Goal: Information Seeking & Learning: Learn about a topic

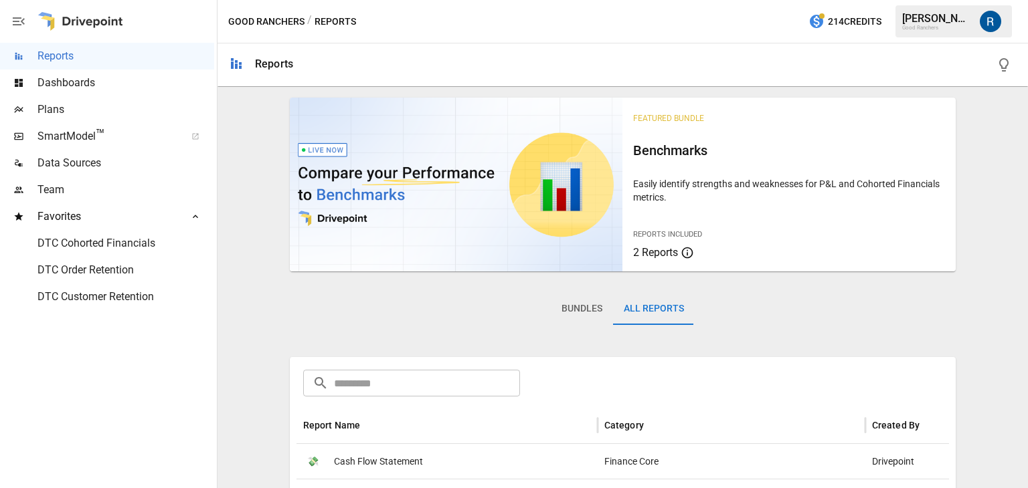
click at [383, 370] on input "text" at bounding box center [427, 383] width 186 height 27
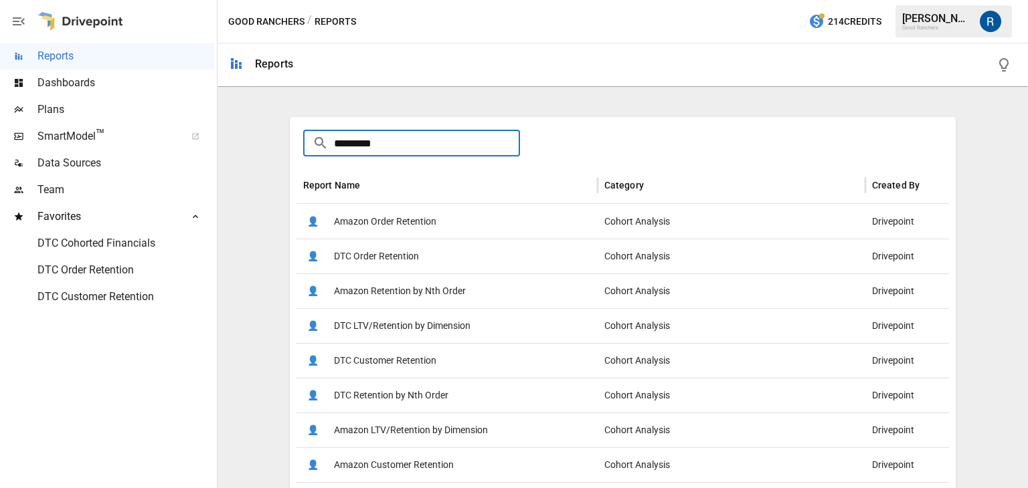
scroll to position [249, 0]
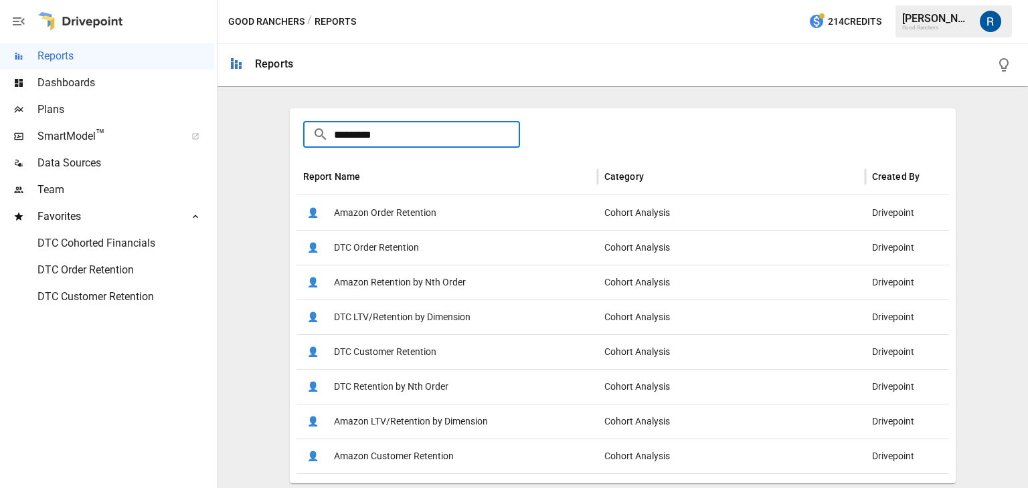
type input "*********"
click at [391, 345] on span "DTC Customer Retention" at bounding box center [385, 352] width 102 height 34
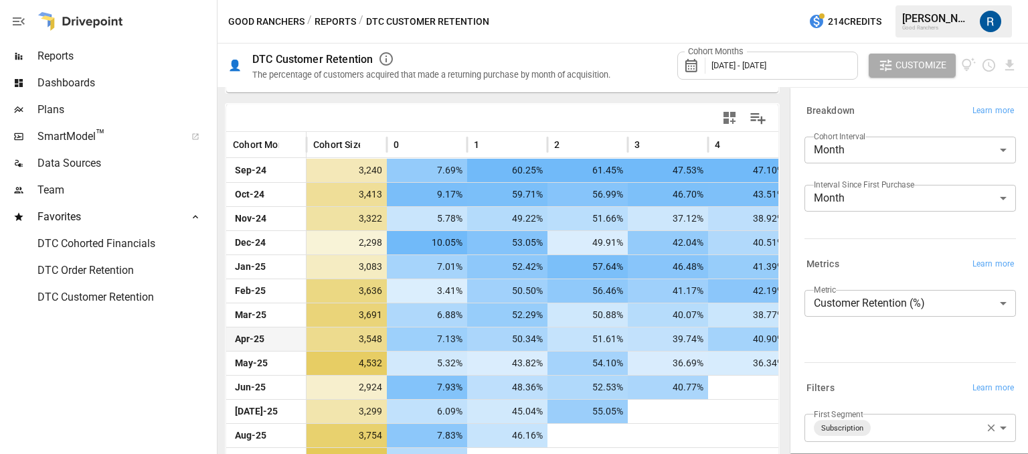
scroll to position [306, 0]
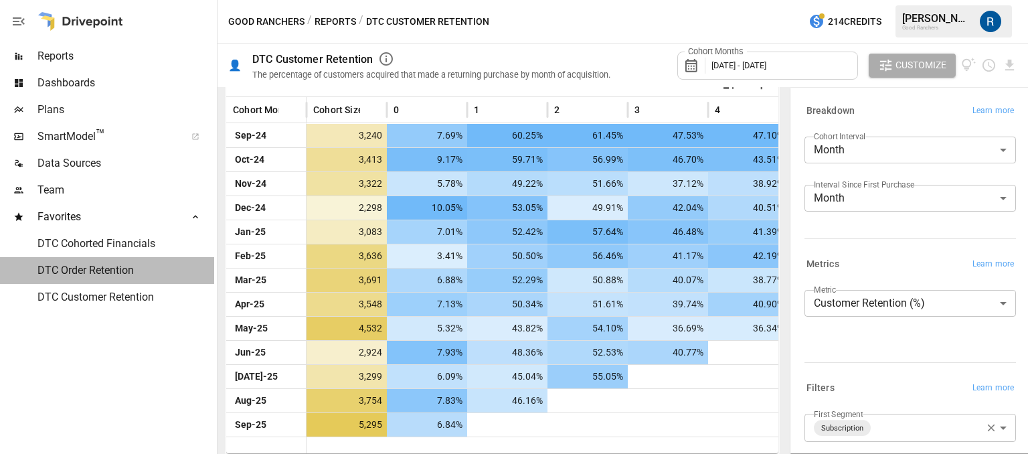
click at [62, 275] on span "DTC Order Retention" at bounding box center [125, 270] width 177 height 16
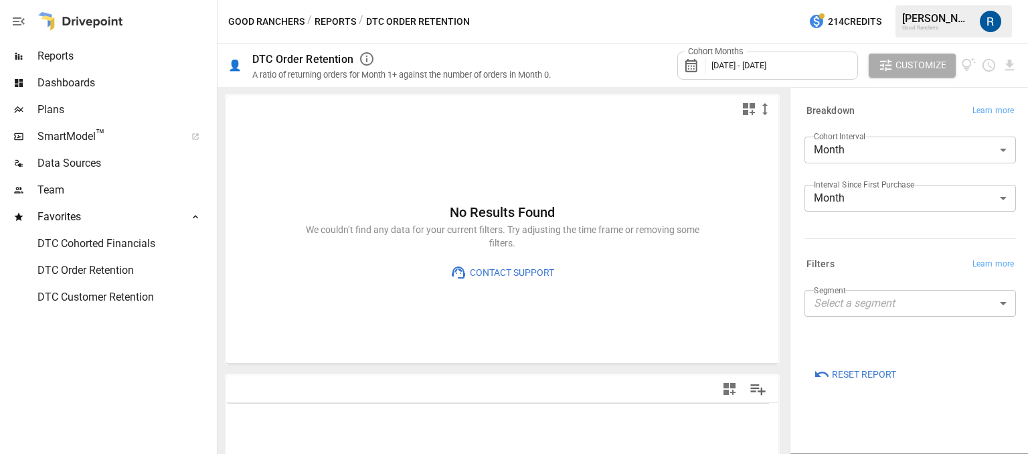
type input "**********"
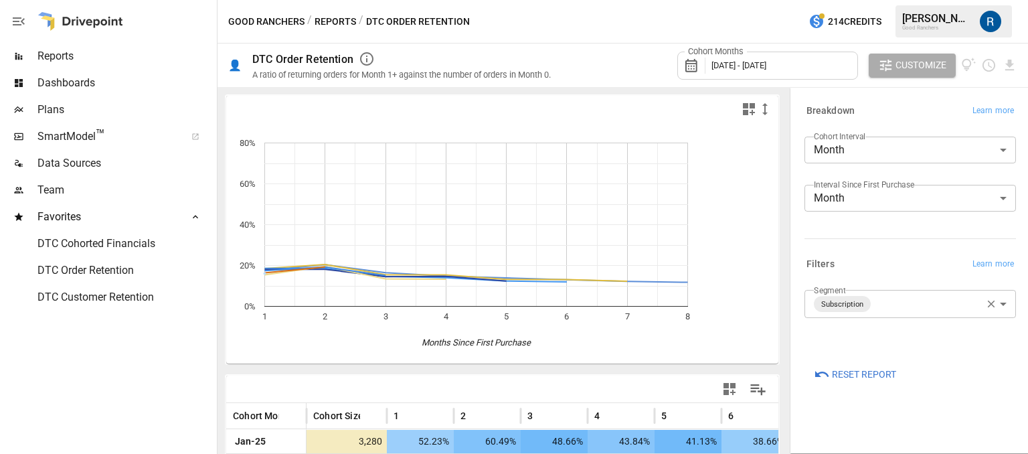
scroll to position [197, 0]
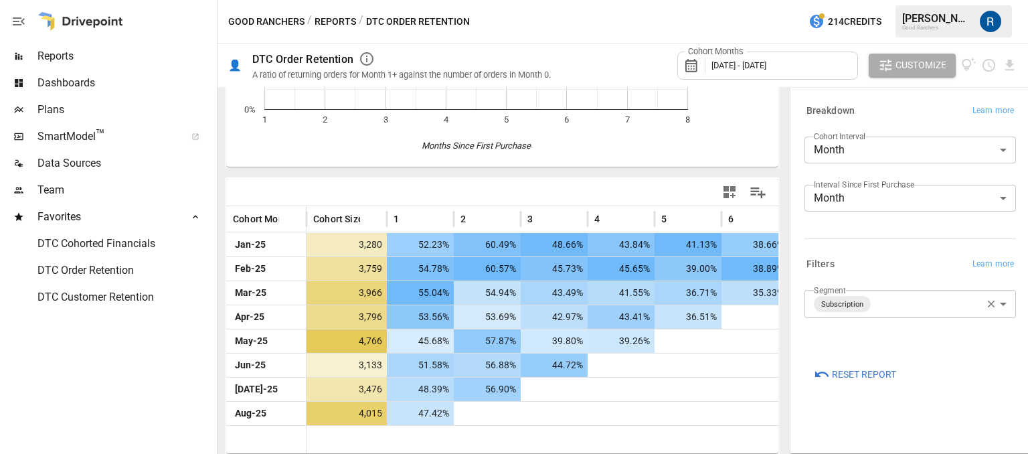
click at [148, 248] on span "DTC Cohorted Financials" at bounding box center [125, 244] width 177 height 16
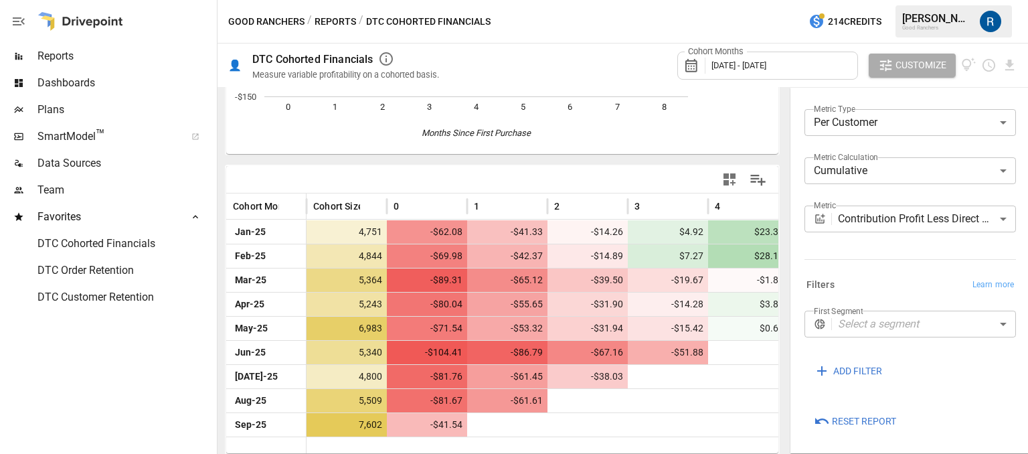
scroll to position [181, 0]
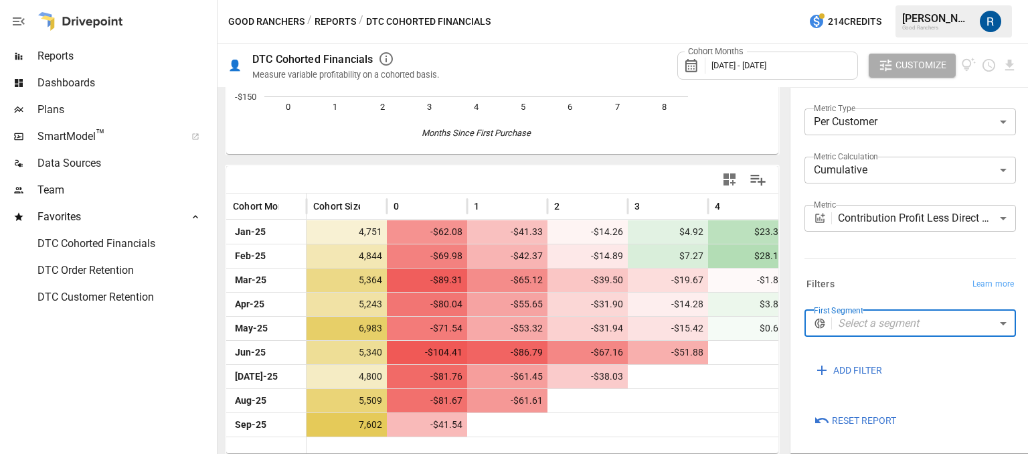
drag, startPoint x: 872, startPoint y: 327, endPoint x: 945, endPoint y: 333, distance: 72.5
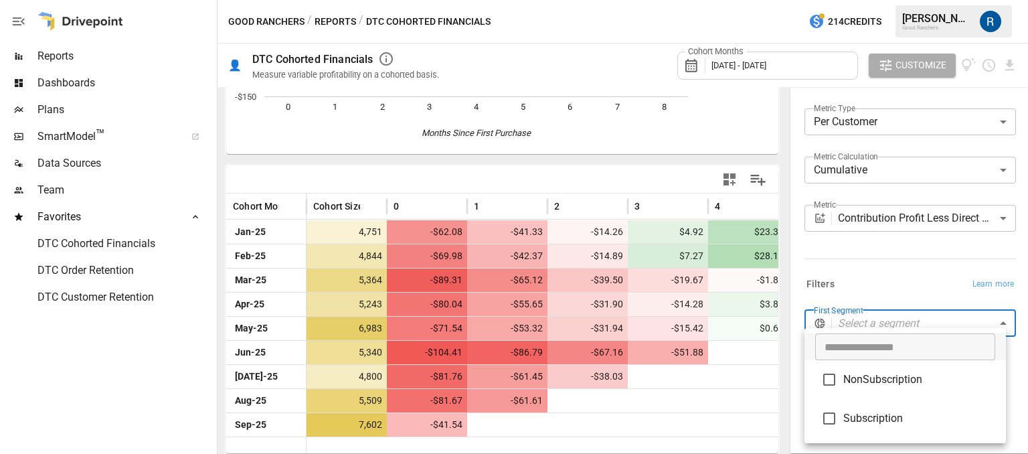
click at [1002, 0] on body "Reports Dashboards Plans SmartModel ™ Data Sources Team Favorites DTC Cohorted …" at bounding box center [514, 0] width 1028 height 0
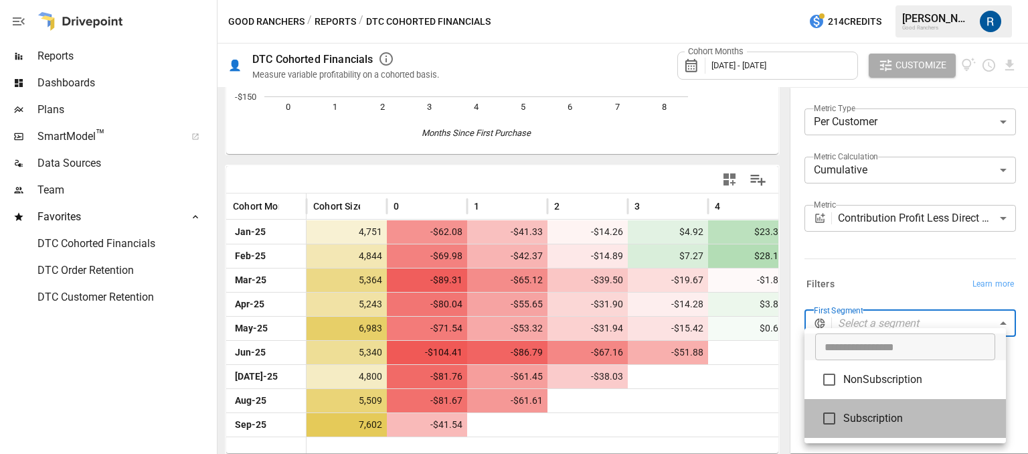
click at [856, 411] on span "Subscription" at bounding box center [919, 418] width 152 height 16
type input "**********"
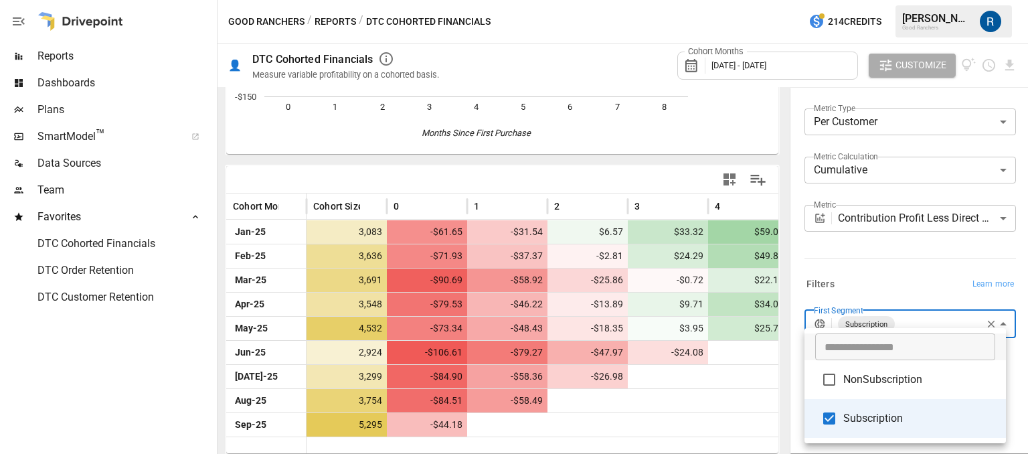
scroll to position [204, 0]
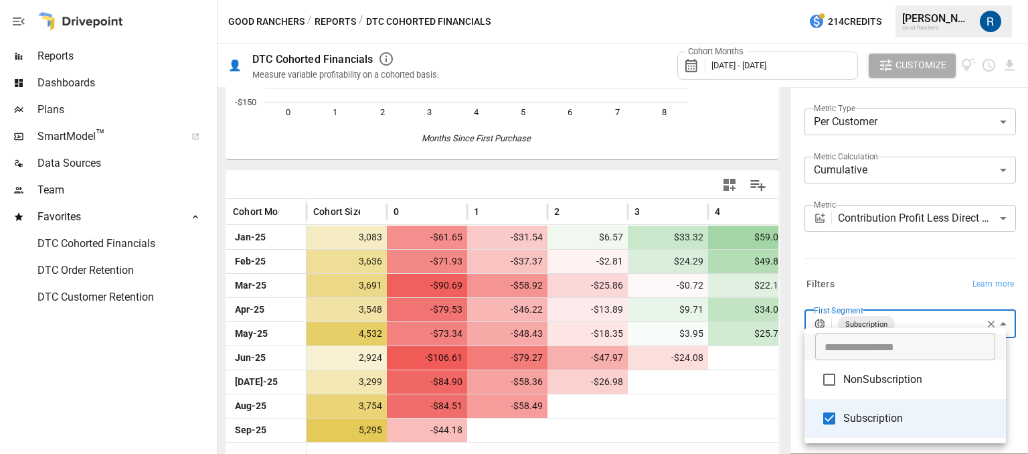
click at [892, 286] on div at bounding box center [514, 227] width 1028 height 454
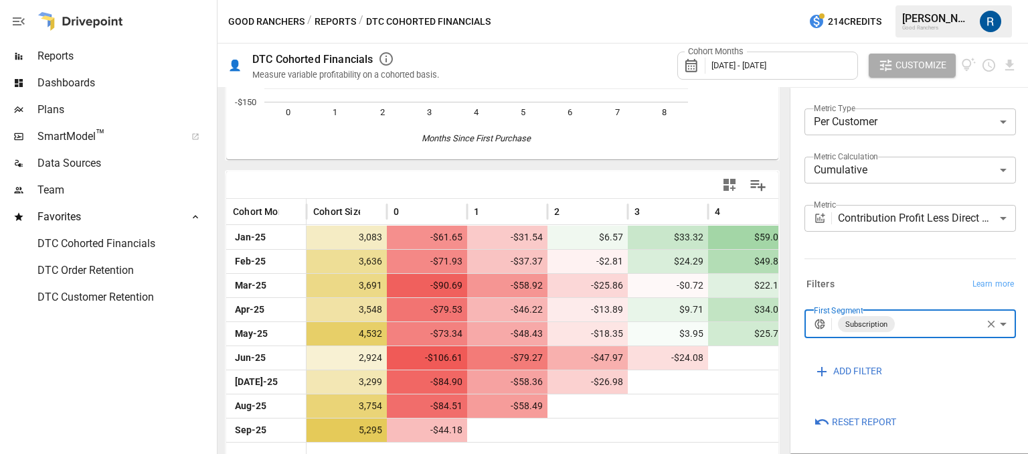
click at [338, 19] on button "Reports" at bounding box center [334, 21] width 41 height 17
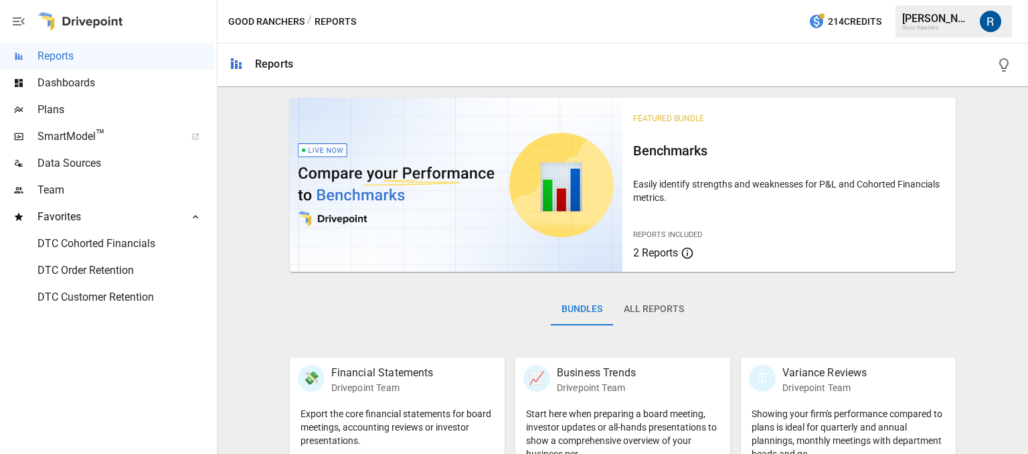
click at [623, 315] on button "All Reports" at bounding box center [654, 309] width 82 height 32
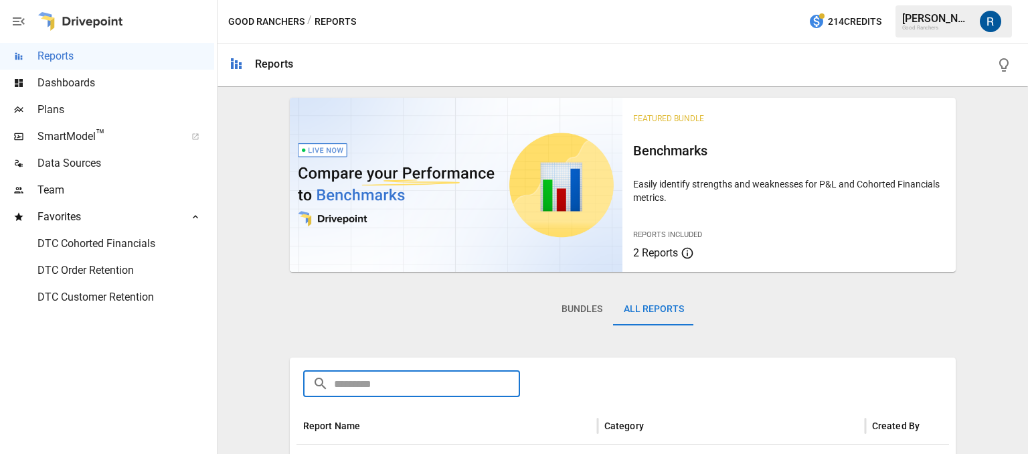
click at [382, 375] on input "text" at bounding box center [427, 383] width 186 height 27
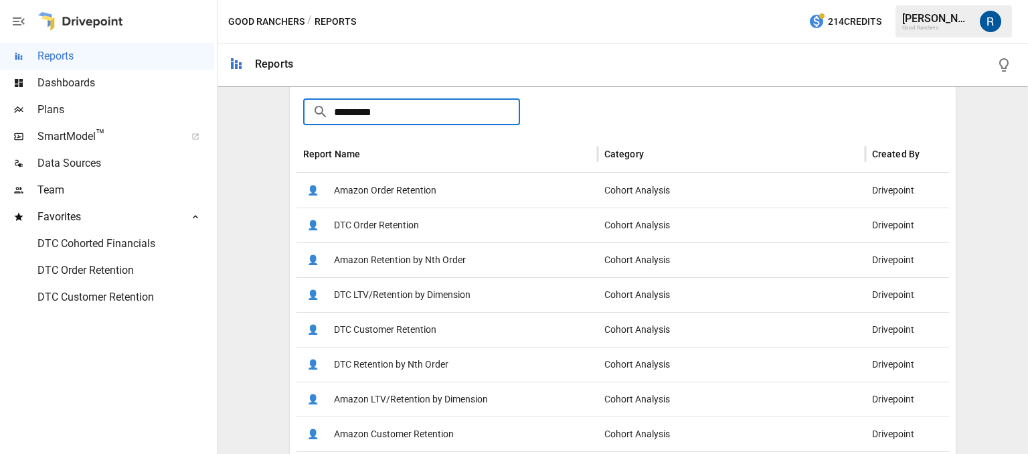
scroll to position [284, 0]
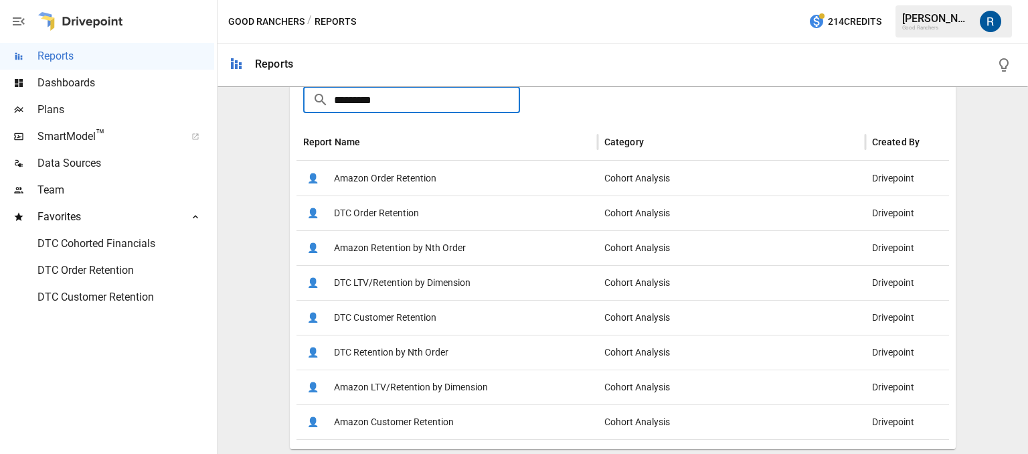
type input "*********"
click at [401, 347] on span "DTC Retention by Nth Order" at bounding box center [391, 352] width 114 height 34
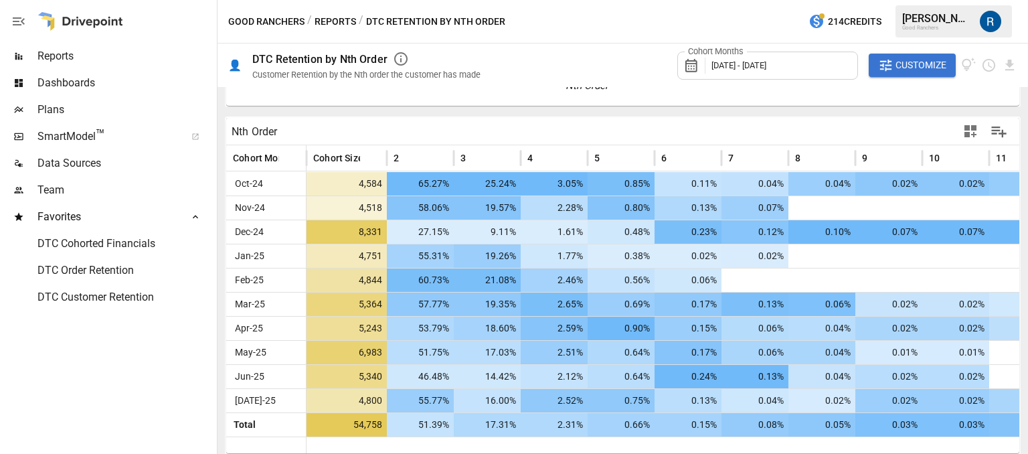
click at [915, 73] on span "Customize" at bounding box center [920, 65] width 51 height 17
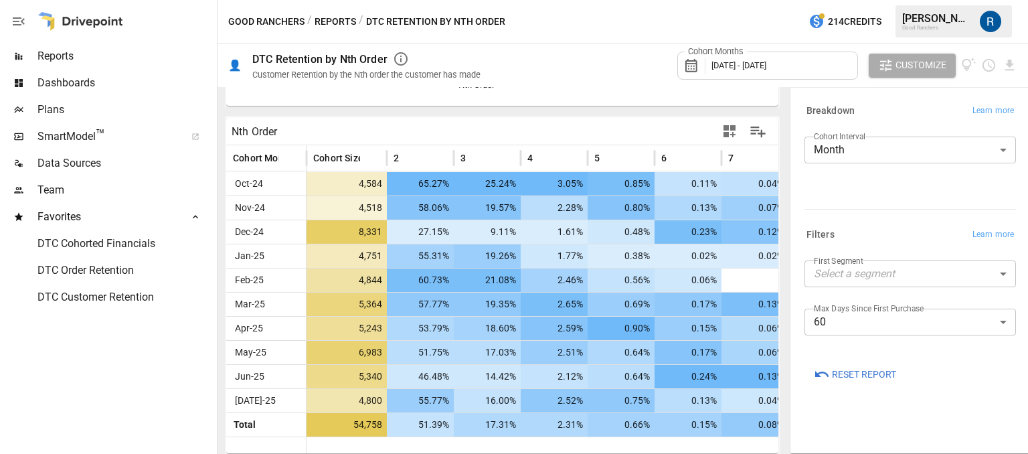
click at [870, 0] on body "Reports Dashboards Plans SmartModel ™ Data Sources Team Favorites DTC Cohorted …" at bounding box center [514, 0] width 1028 height 0
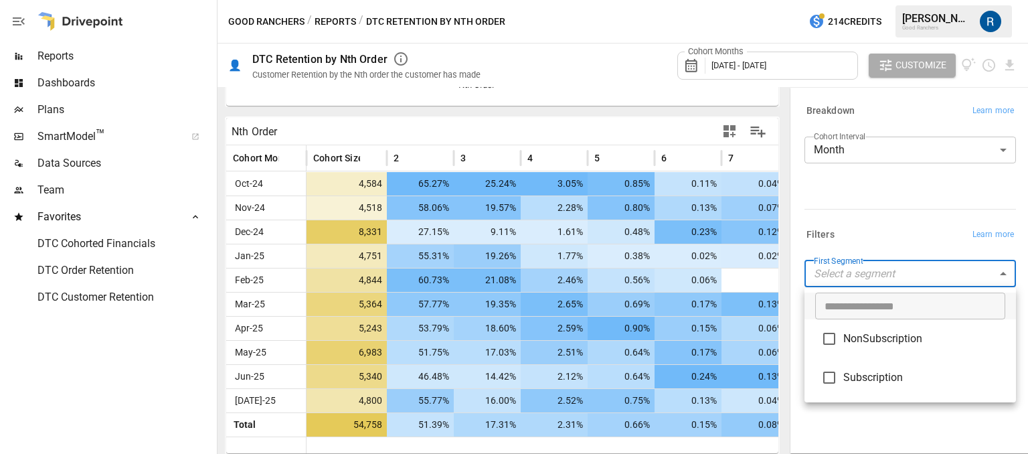
type input "**********"
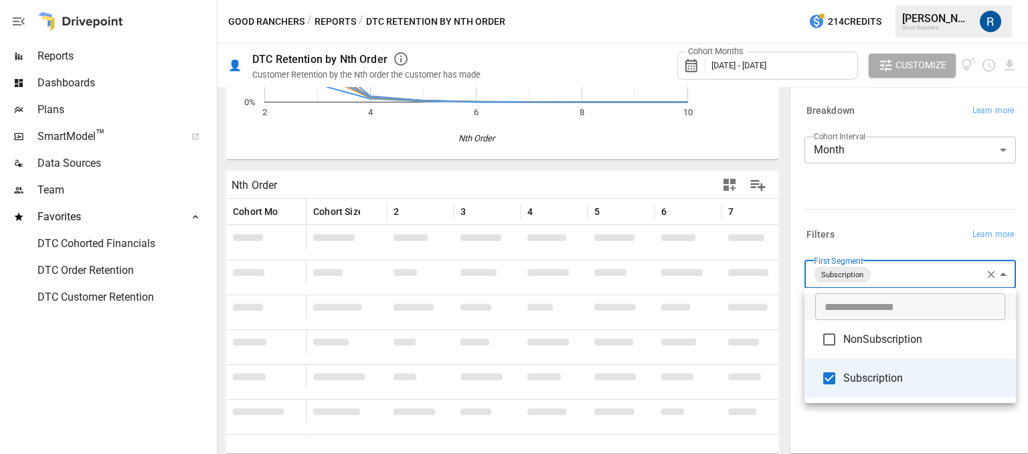
scroll to position [258, 0]
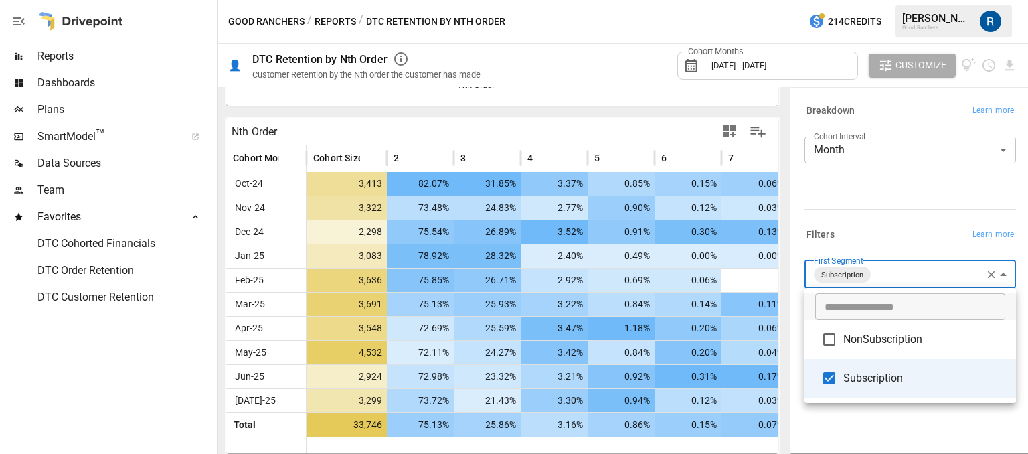
click at [907, 215] on div at bounding box center [514, 227] width 1028 height 454
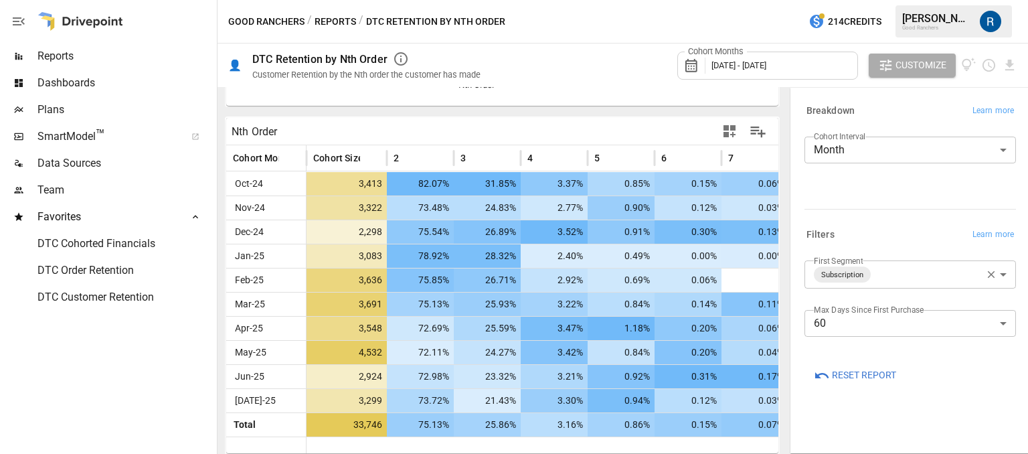
click at [748, 58] on div "Cohort Months [DATE] - [DATE]" at bounding box center [767, 66] width 181 height 28
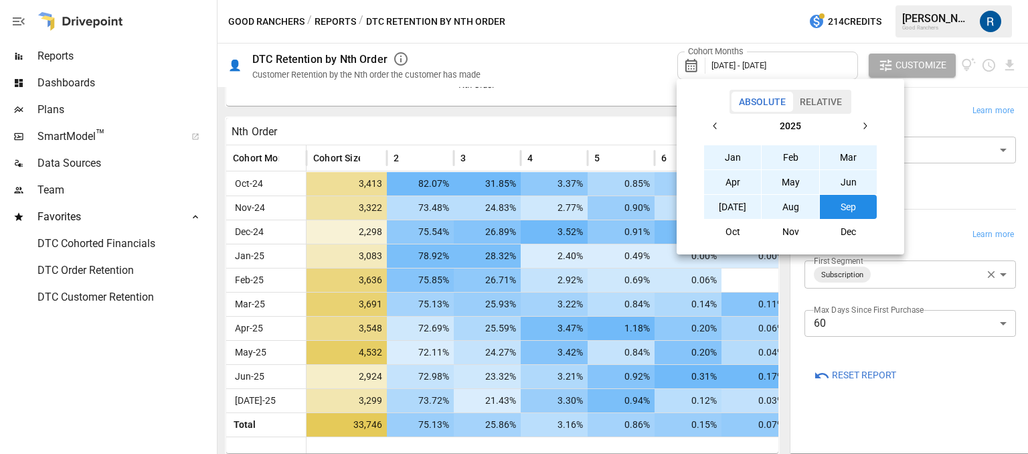
click at [750, 232] on button "Oct" at bounding box center [733, 231] width 58 height 24
click at [745, 161] on button "Jan" at bounding box center [733, 157] width 58 height 24
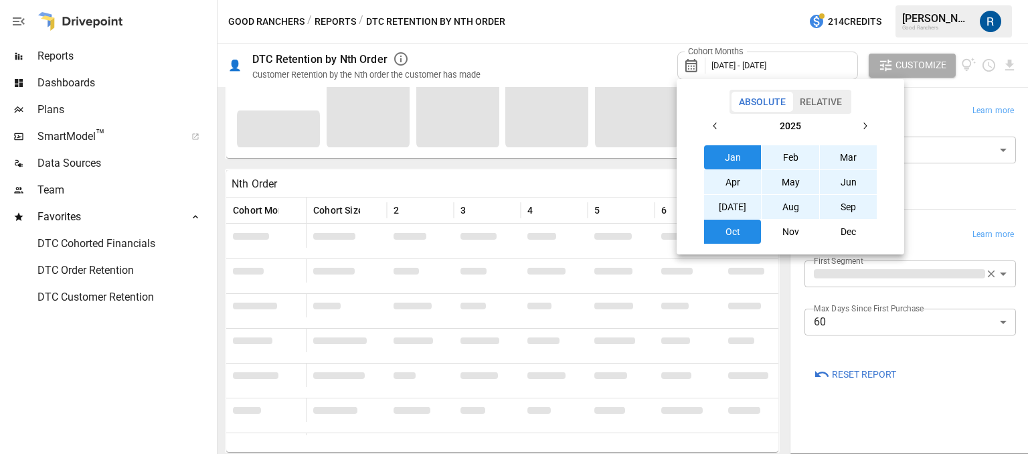
scroll to position [204, 0]
click at [559, 59] on div at bounding box center [514, 227] width 1028 height 454
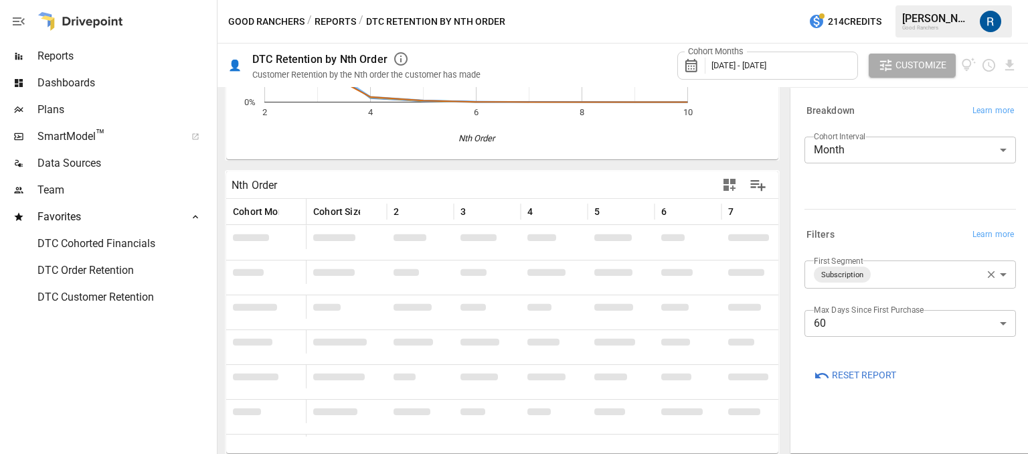
scroll to position [197, 0]
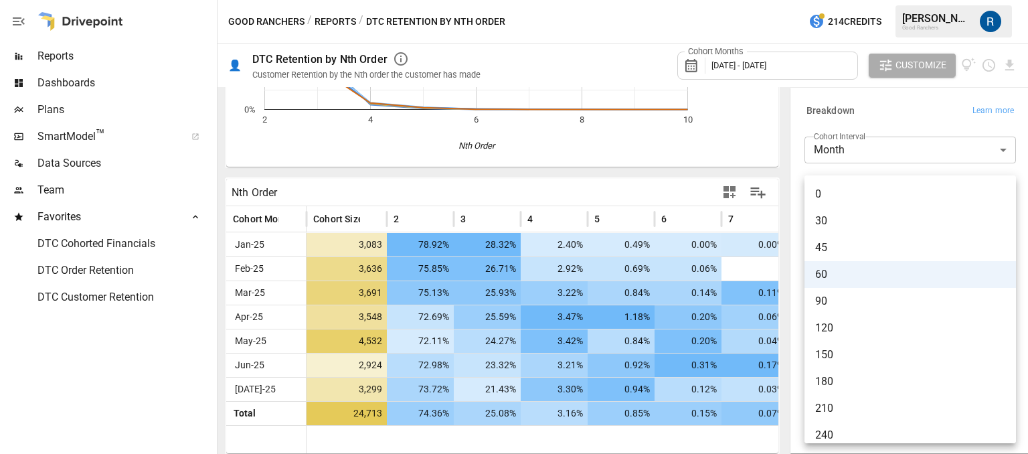
click at [872, 0] on body "Reports Dashboards Plans SmartModel ™ Data Sources Team Favorites DTC Cohorted …" at bounding box center [514, 0] width 1028 height 0
click at [869, 298] on span "90" at bounding box center [910, 301] width 190 height 16
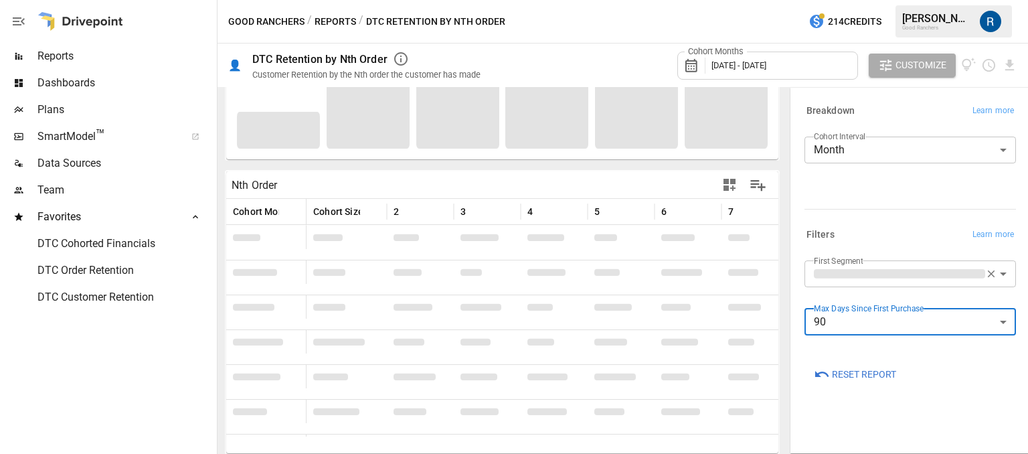
scroll to position [197, 0]
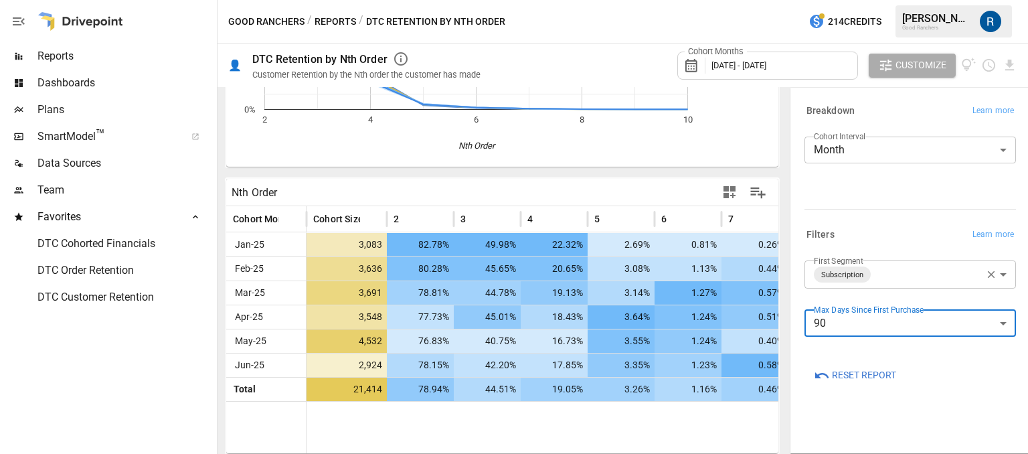
click at [889, 0] on body "Reports Dashboards Plans SmartModel ™ Data Sources Team Favorites DTC Cohorted …" at bounding box center [514, 0] width 1028 height 0
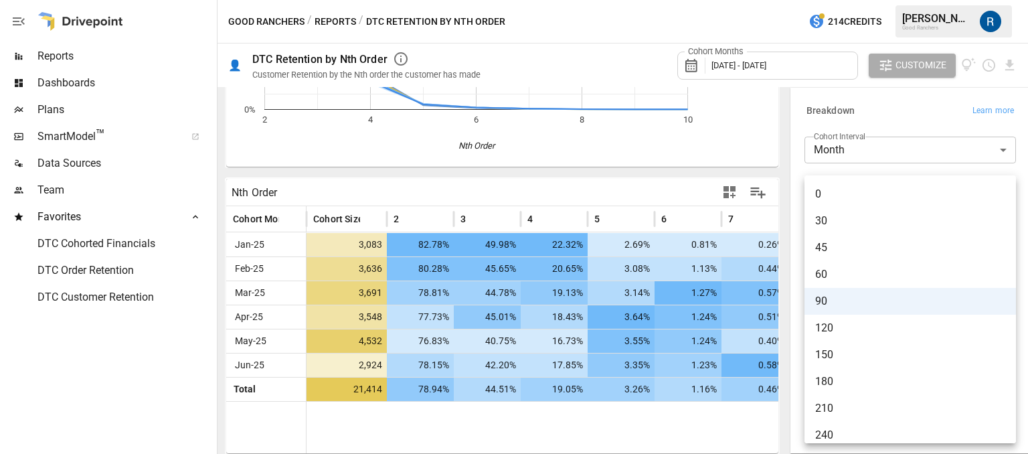
click at [864, 226] on span "30" at bounding box center [910, 221] width 190 height 16
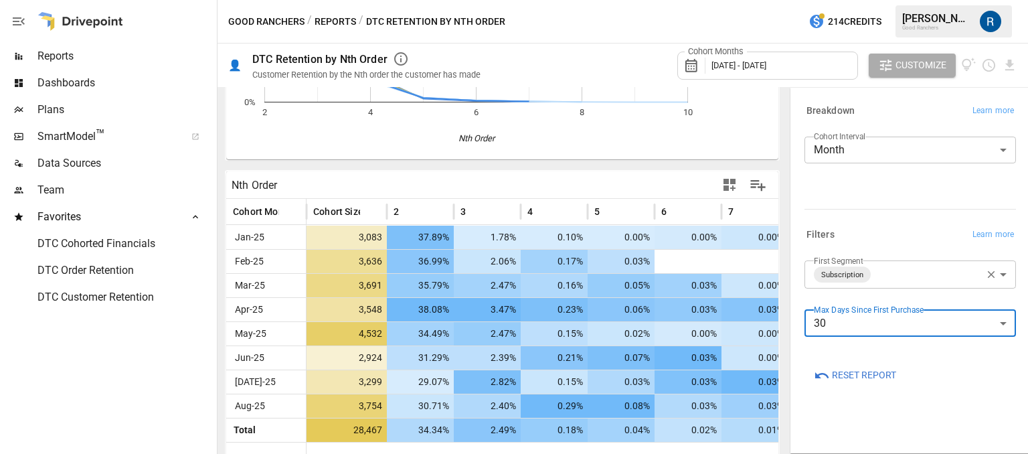
scroll to position [209, 0]
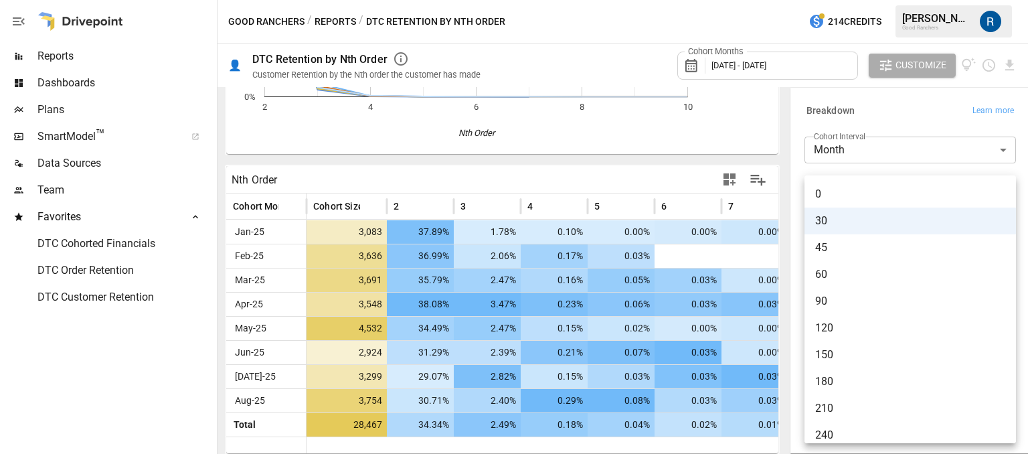
click at [957, 0] on body "Reports Dashboards Plans SmartModel ™ Data Sources Team Favorites DTC Cohorted …" at bounding box center [514, 0] width 1028 height 0
click at [832, 373] on span "180" at bounding box center [910, 381] width 190 height 16
type input "***"
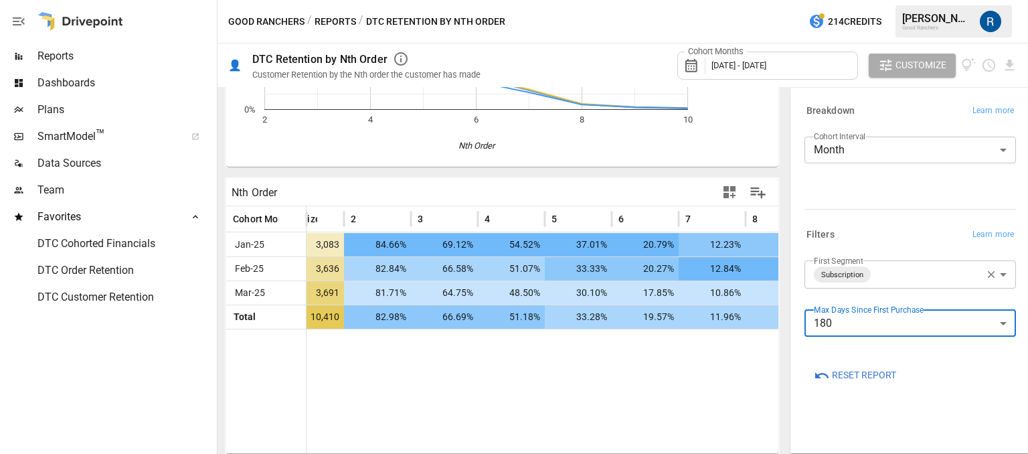
scroll to position [0, 43]
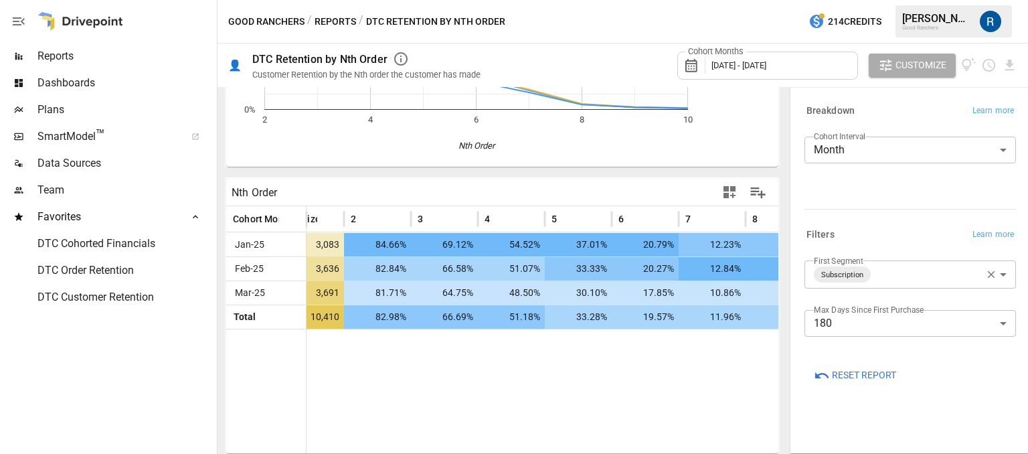
drag, startPoint x: 747, startPoint y: 58, endPoint x: 725, endPoint y: 124, distance: 69.8
click at [725, 124] on icon "For visual display, only the first 10 orders are outputted. [DATE] Feb [DATE] 2…" at bounding box center [497, 46] width 543 height 241
click at [716, 68] on span "[DATE] - [DATE]" at bounding box center [738, 65] width 55 height 10
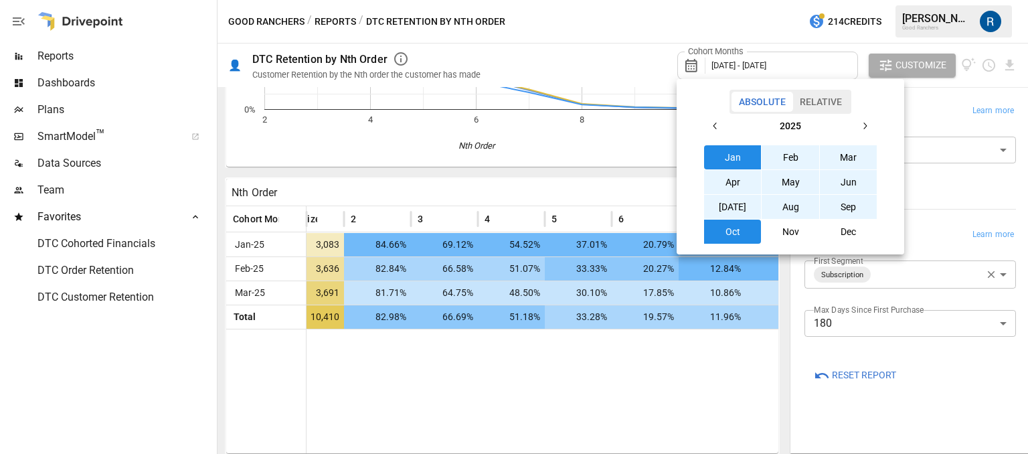
click at [717, 126] on icon "button" at bounding box center [715, 125] width 11 height 11
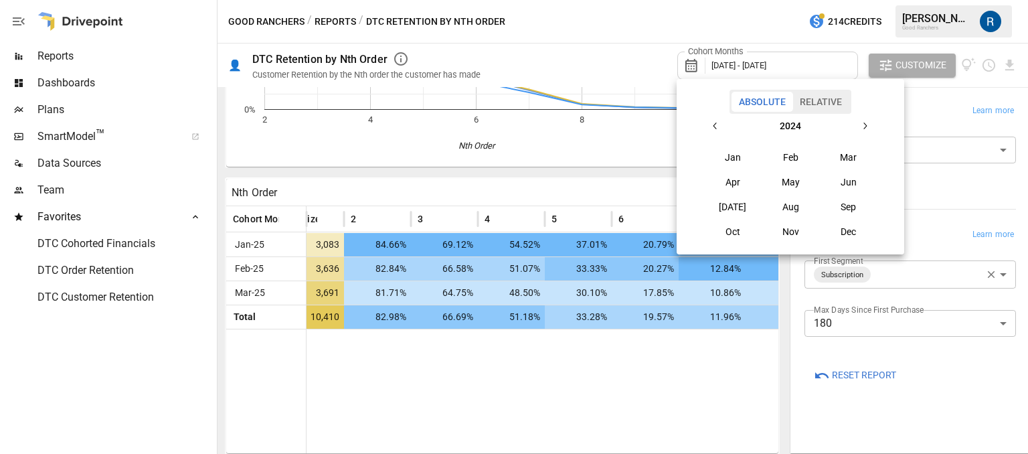
click at [728, 153] on button "Jan" at bounding box center [733, 157] width 58 height 24
click at [856, 125] on button "button" at bounding box center [864, 126] width 24 height 24
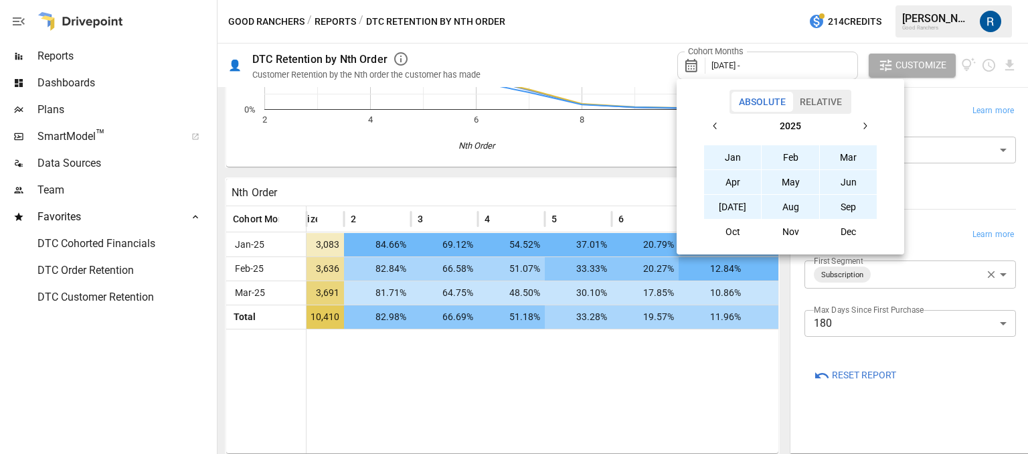
click at [834, 201] on button "Sep" at bounding box center [849, 207] width 58 height 24
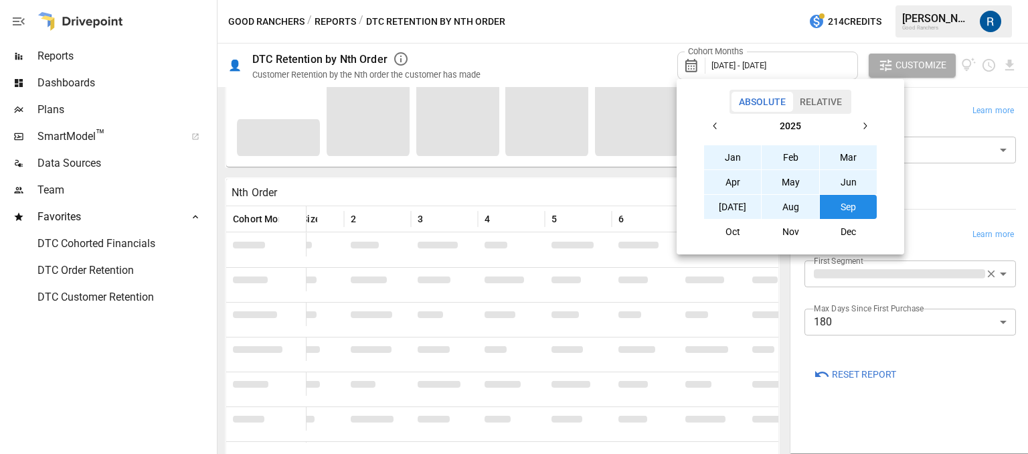
scroll to position [204, 0]
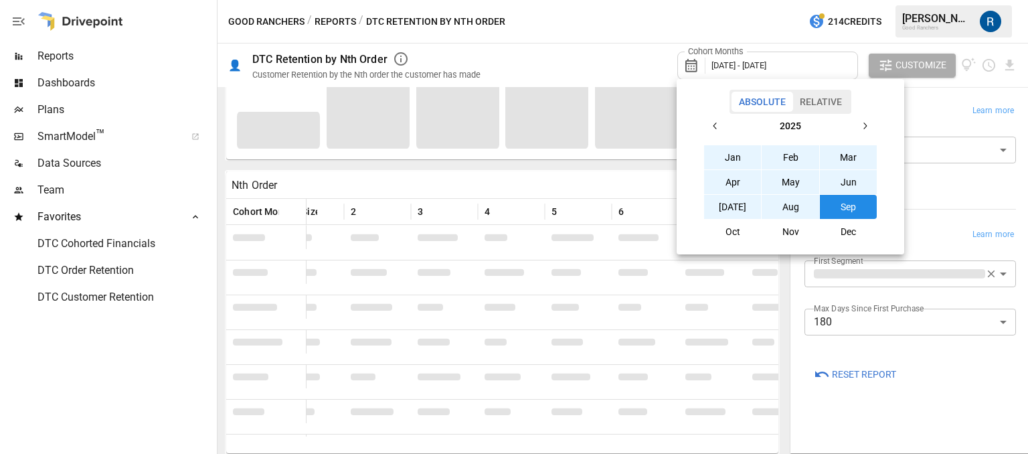
click at [482, 185] on div at bounding box center [514, 227] width 1028 height 454
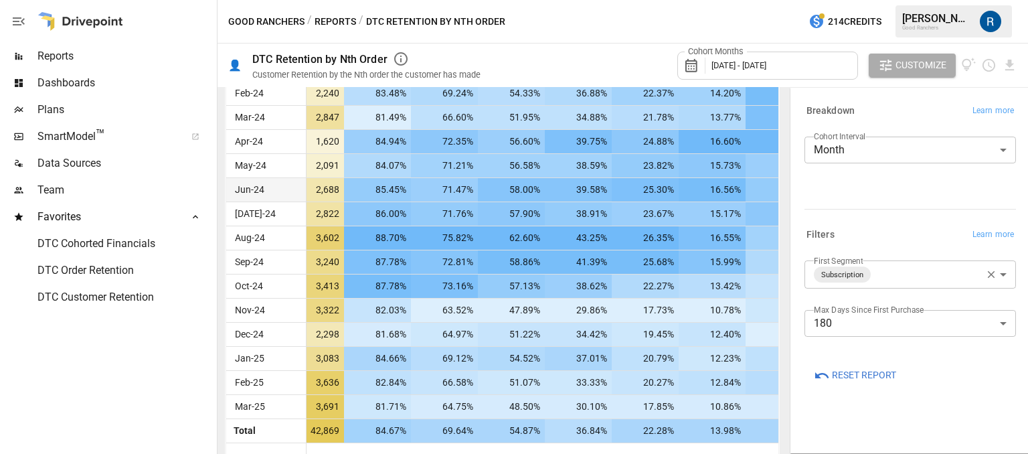
scroll to position [378, 0]
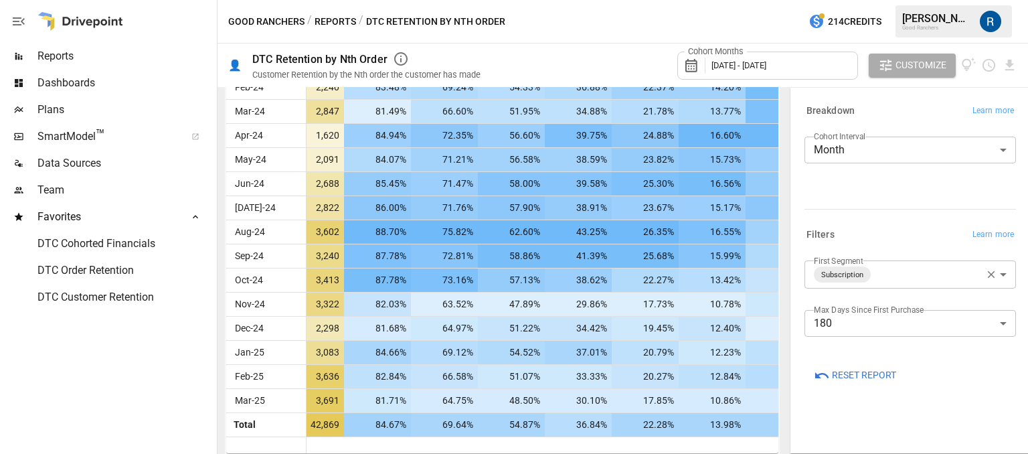
click at [906, 68] on span "Customize" at bounding box center [920, 65] width 51 height 17
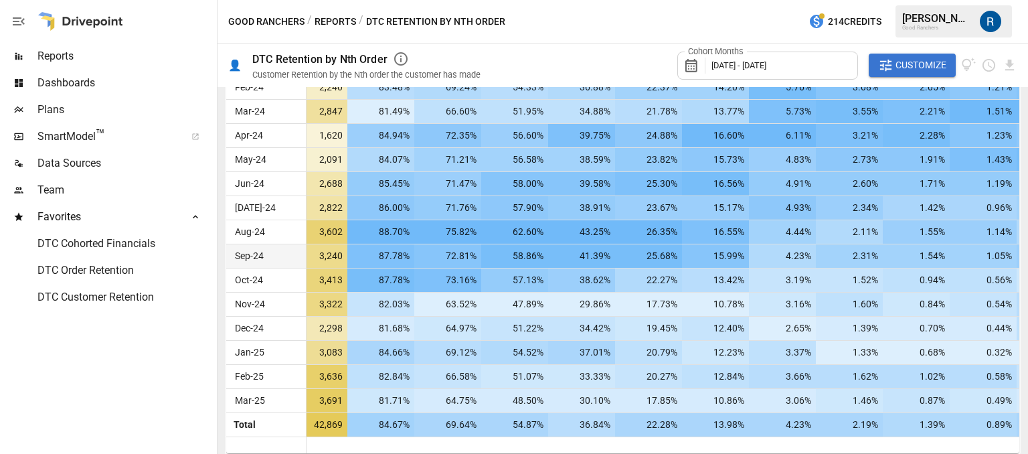
scroll to position [377, 0]
drag, startPoint x: 932, startPoint y: 62, endPoint x: 893, endPoint y: 52, distance: 40.9
click at [893, 52] on div "Cohort Months [DATE] - [DATE] Customize" at bounding box center [847, 64] width 340 height 43
click at [884, 58] on icon "button" at bounding box center [885, 65] width 15 height 15
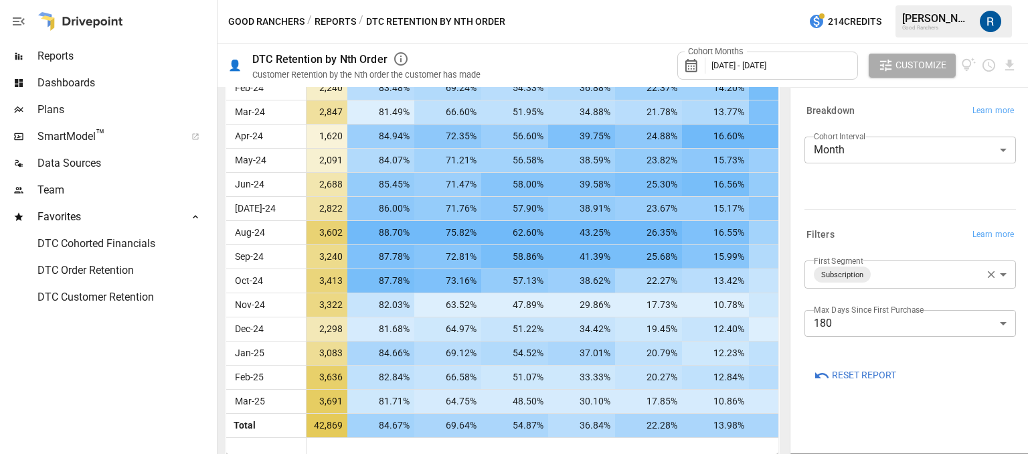
click at [992, 268] on icon "button" at bounding box center [991, 274] width 12 height 12
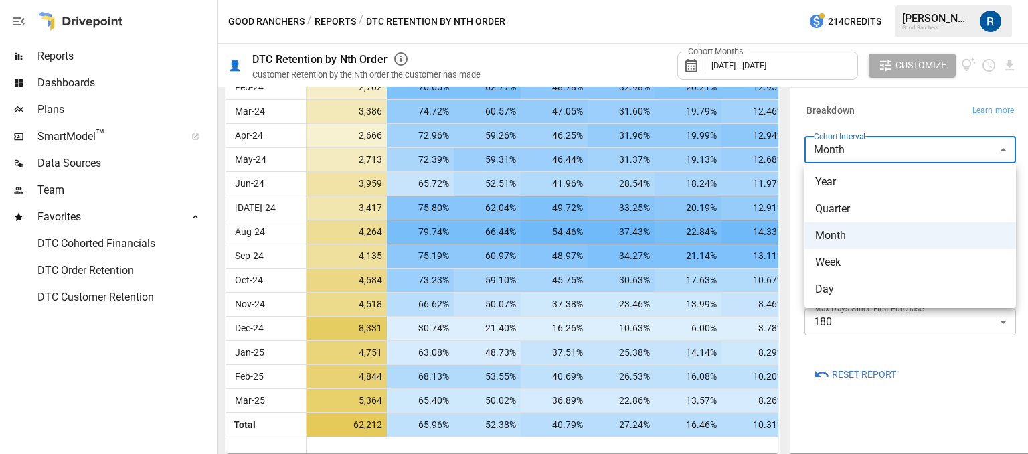
click at [863, 0] on body "Reports Dashboards Plans SmartModel ™ Data Sources Team Favorites DTC Cohorted …" at bounding box center [514, 0] width 1028 height 0
click at [800, 177] on div at bounding box center [514, 227] width 1028 height 454
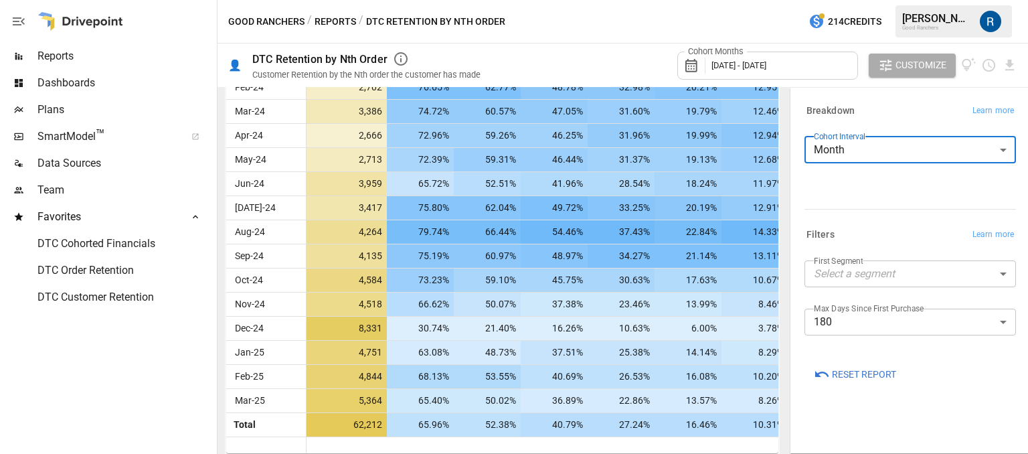
click at [835, 260] on label "First Segment" at bounding box center [839, 260] width 50 height 11
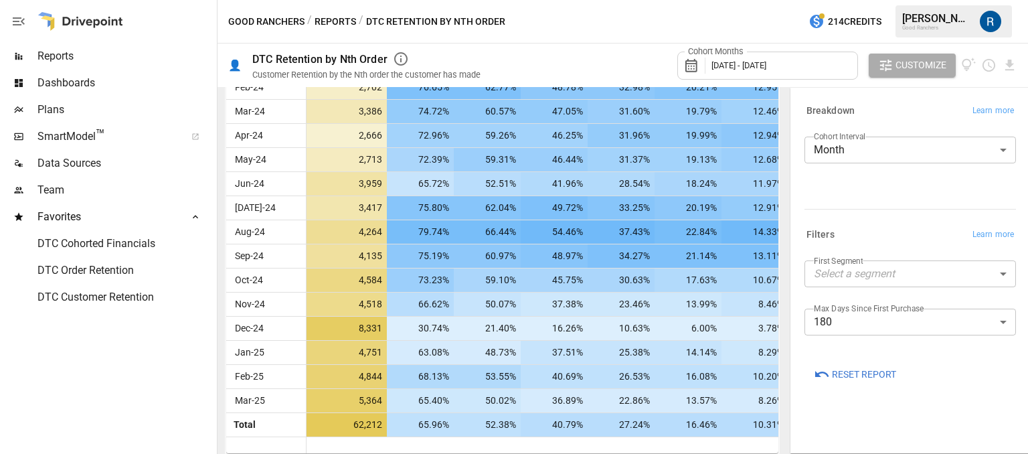
click at [832, 0] on body "Reports Dashboards Plans SmartModel ™ Data Sources Team Favorites DTC Cohorted …" at bounding box center [514, 0] width 1028 height 0
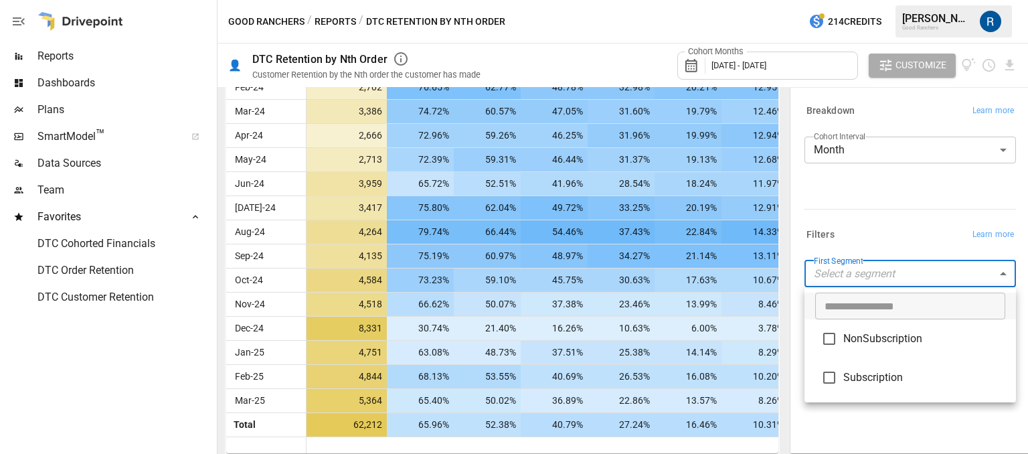
click at [854, 234] on div at bounding box center [514, 227] width 1028 height 454
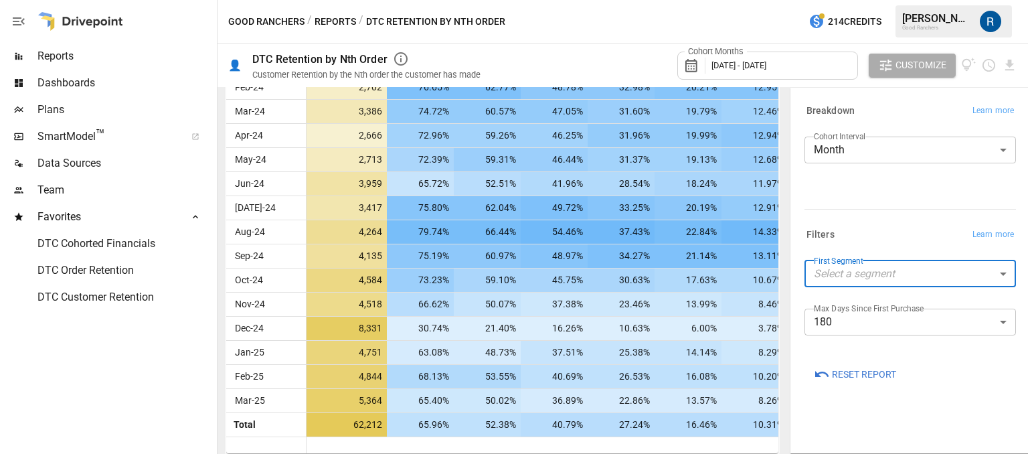
click at [826, 0] on body "Reports Dashboards Plans SmartModel ™ Data Sources Team Favorites DTC Cohorted …" at bounding box center [514, 0] width 1028 height 0
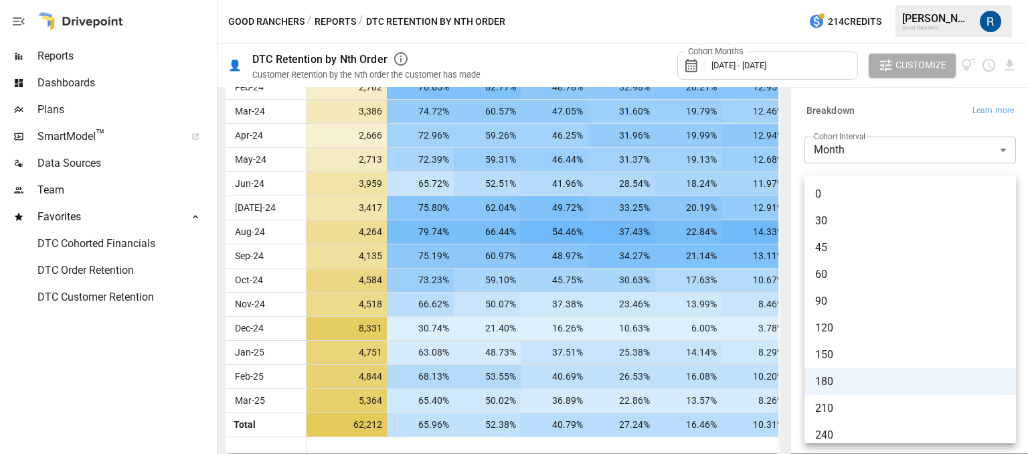
click at [837, 281] on span "60" at bounding box center [910, 274] width 190 height 16
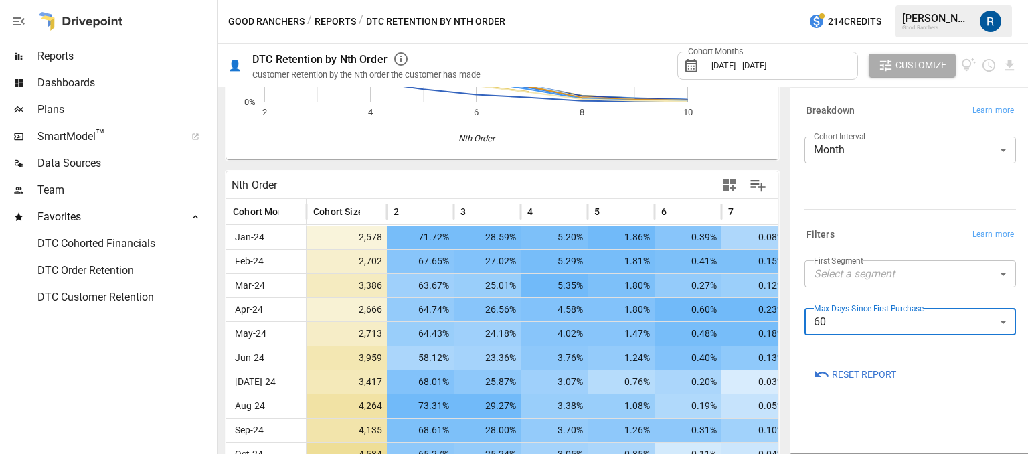
scroll to position [378, 0]
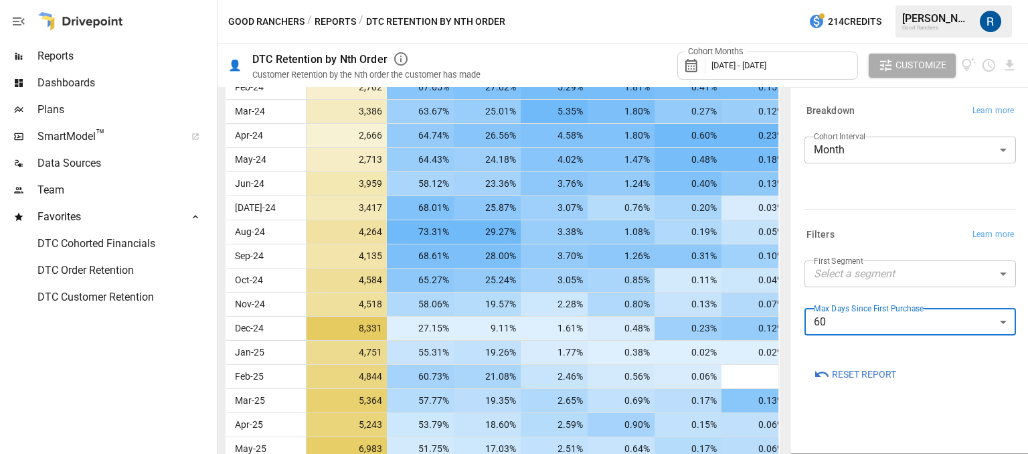
click at [404, 58] on icon "button" at bounding box center [401, 59] width 16 height 16
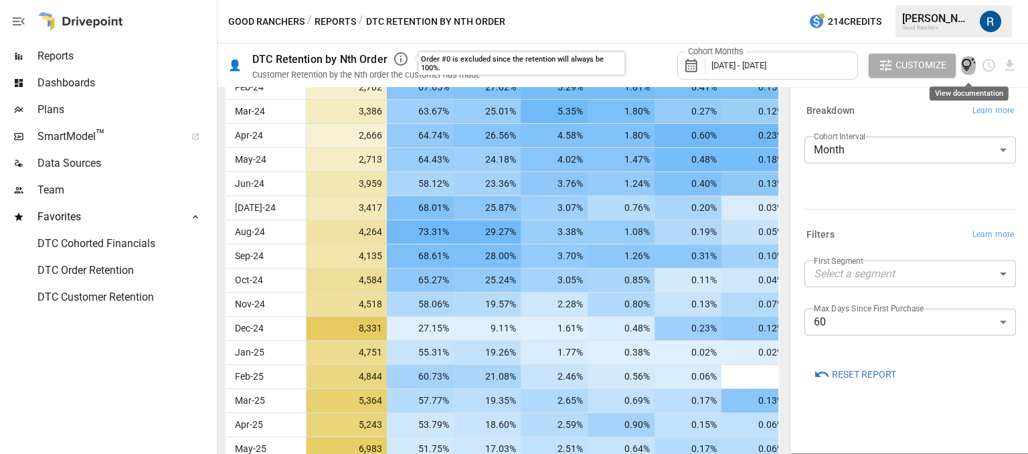
click at [968, 65] on icon "View documentation" at bounding box center [968, 65] width 15 height 15
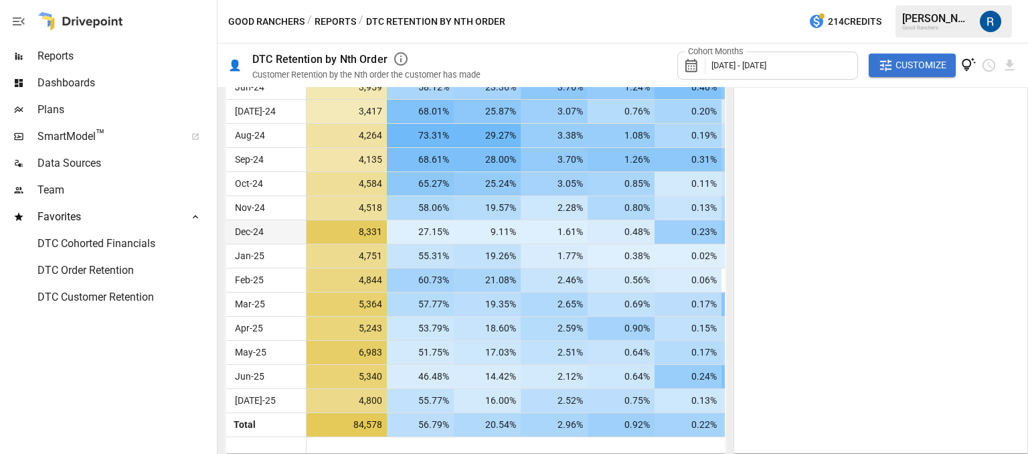
scroll to position [474, 0]
click at [966, 58] on icon "View documentation" at bounding box center [968, 65] width 15 height 15
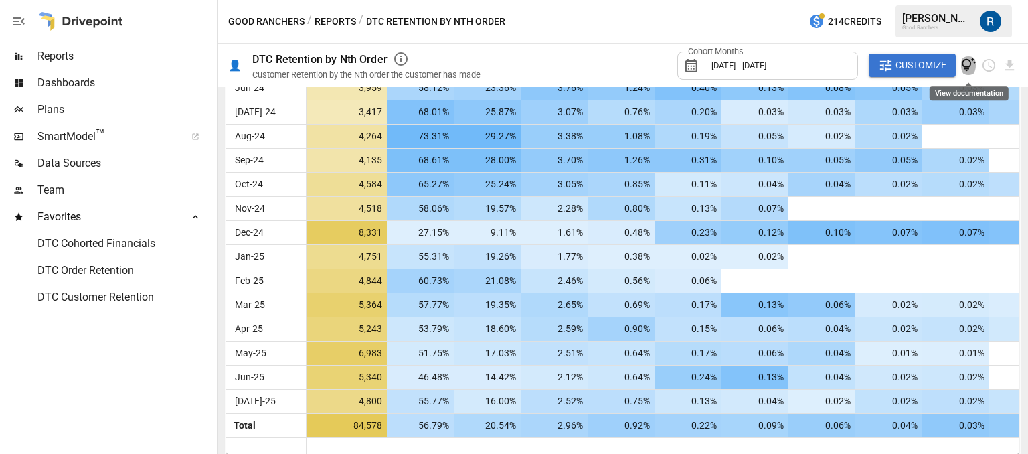
click at [964, 62] on icon "View documentation" at bounding box center [968, 65] width 15 height 15
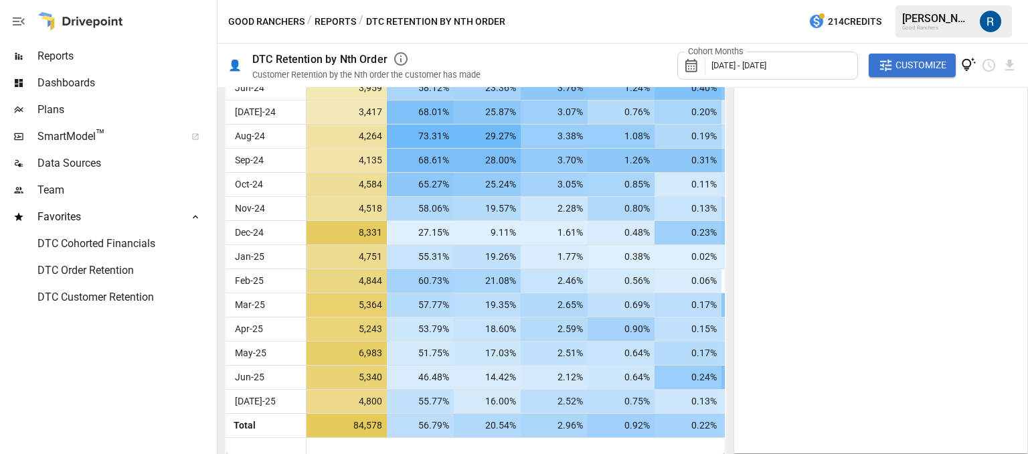
drag, startPoint x: 818, startPoint y: 86, endPoint x: 736, endPoint y: 108, distance: 85.0
click at [736, 108] on div at bounding box center [878, 265] width 292 height 359
click at [961, 63] on icon "View documentation" at bounding box center [968, 65] width 15 height 15
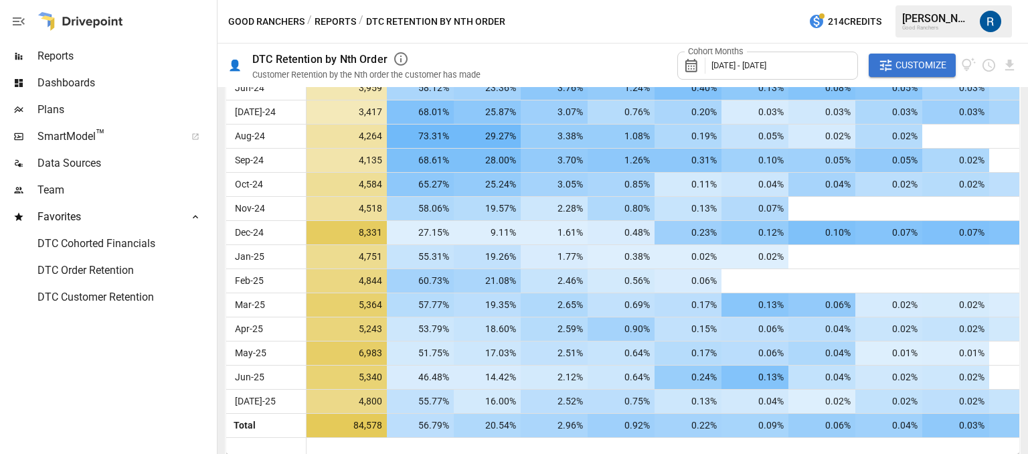
click at [923, 68] on span "Customize" at bounding box center [920, 65] width 51 height 17
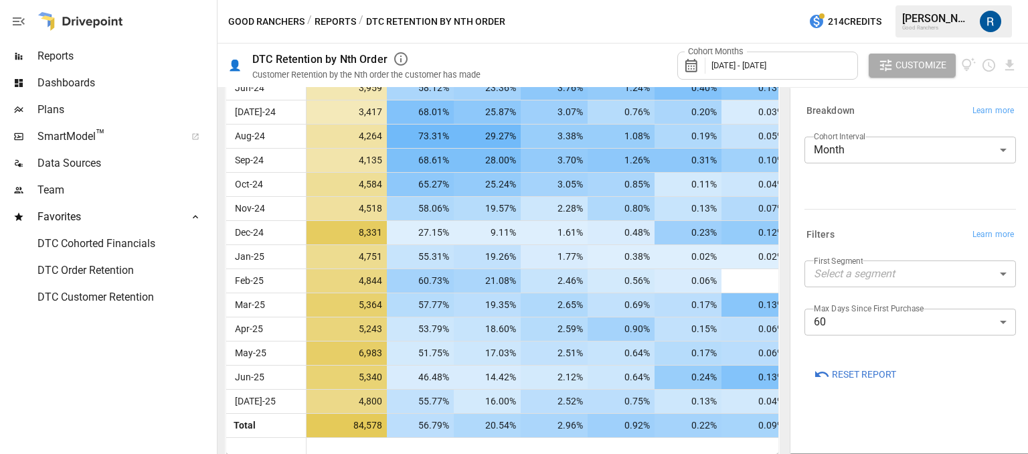
click at [878, 0] on body "Reports Dashboards Plans SmartModel ™ Data Sources Team Favorites DTC Cohorted …" at bounding box center [514, 0] width 1028 height 0
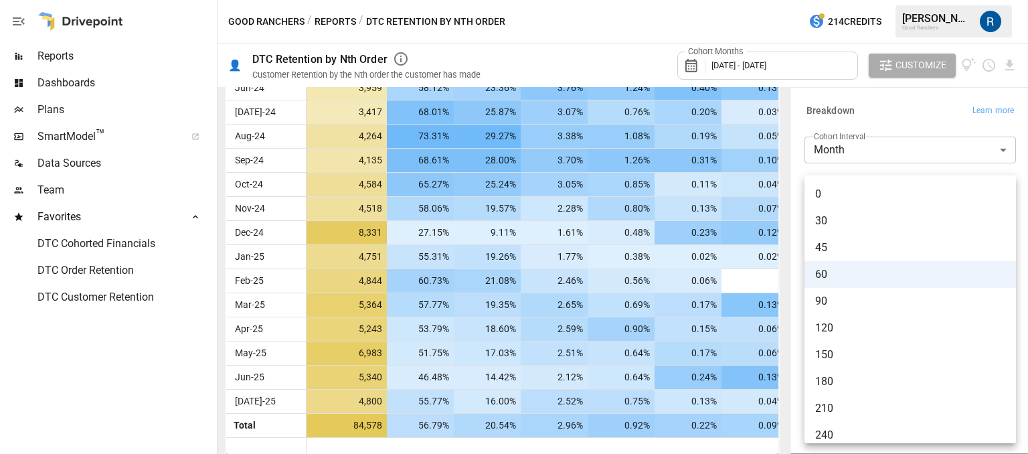
click at [840, 224] on span "30" at bounding box center [910, 221] width 190 height 16
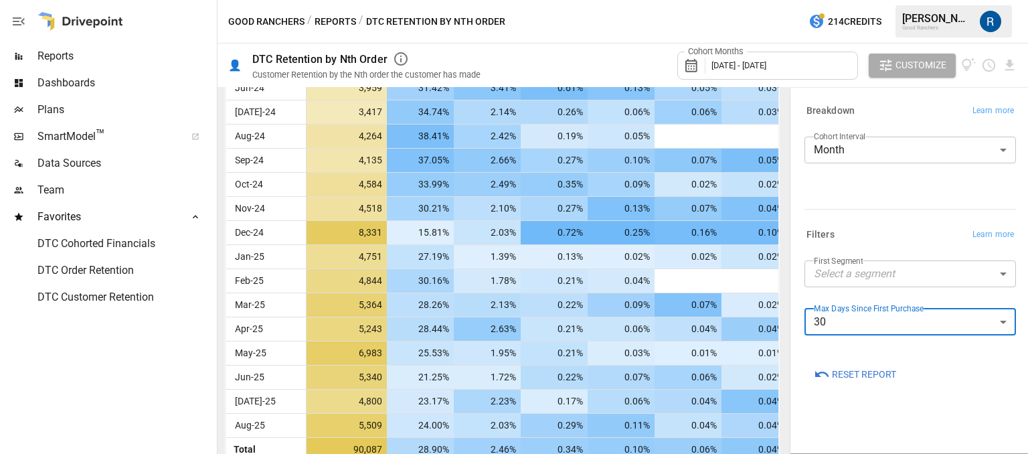
scroll to position [498, 0]
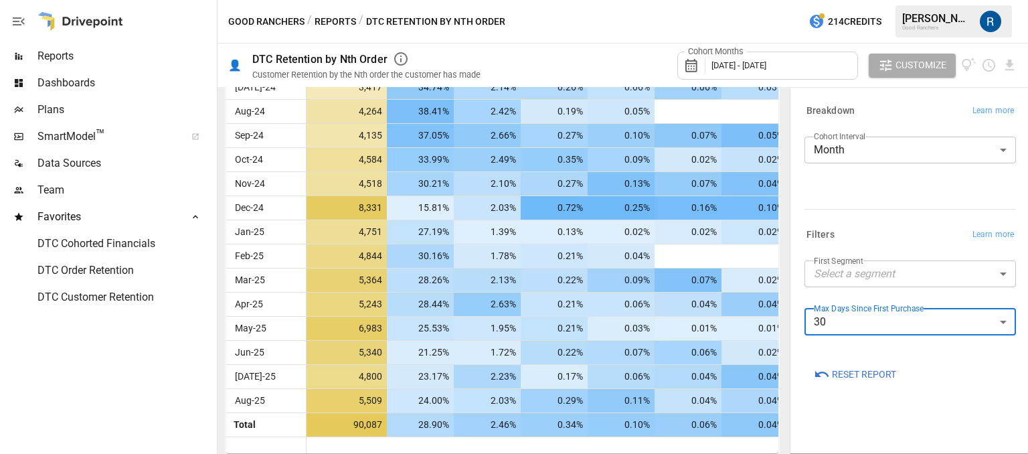
click at [919, 0] on body "Reports Dashboards Plans SmartModel ™ Data Sources Team Favorites DTC Cohorted …" at bounding box center [514, 0] width 1028 height 0
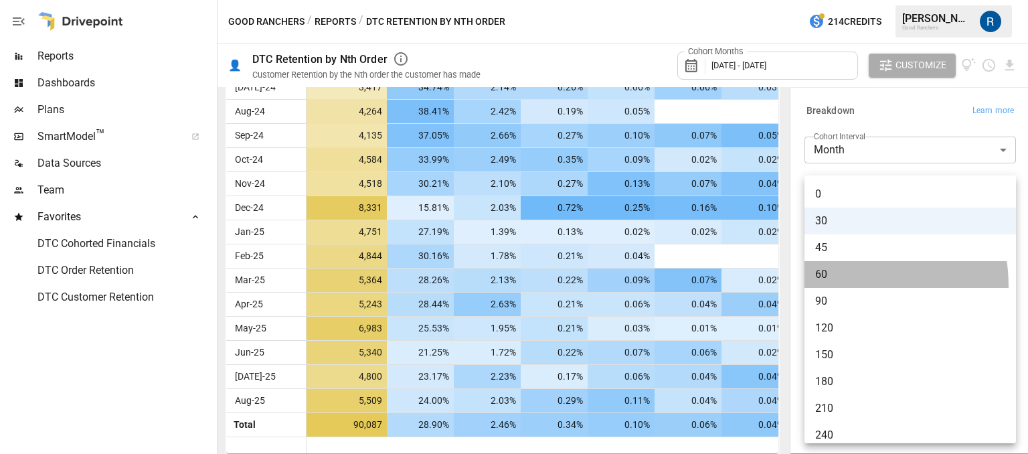
click at [827, 286] on li "60" at bounding box center [909, 274] width 211 height 27
type input "**"
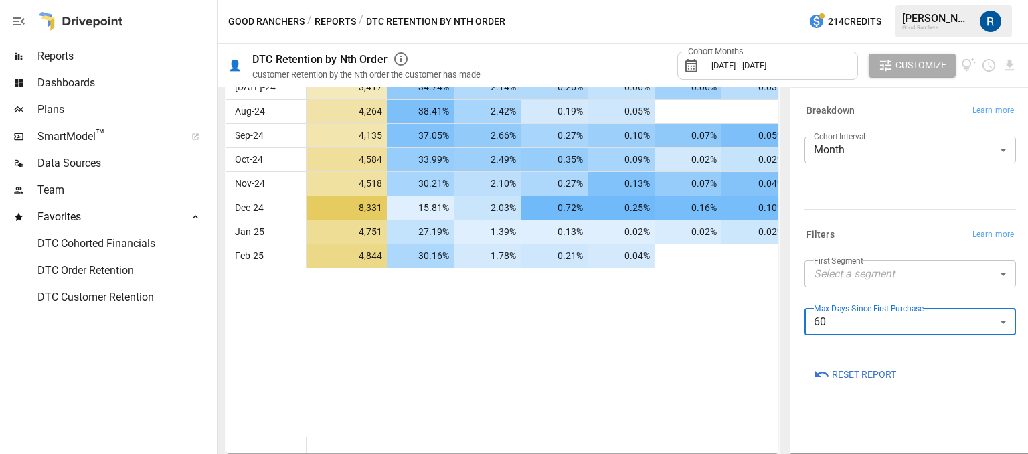
scroll to position [474, 0]
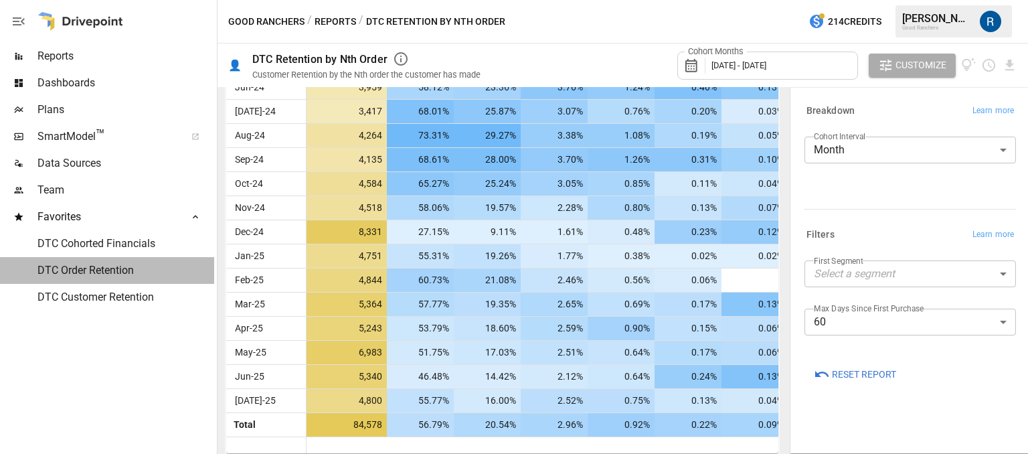
click at [99, 275] on span "DTC Order Retention" at bounding box center [125, 270] width 177 height 16
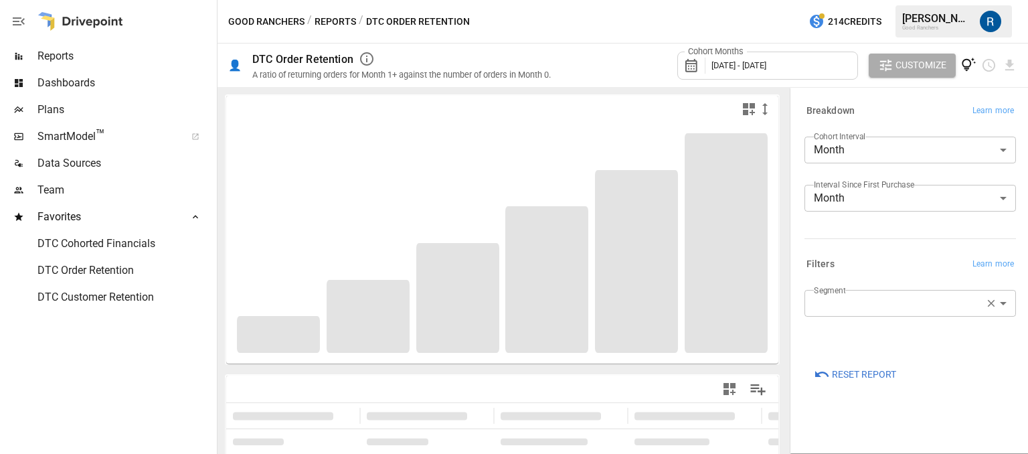
click at [967, 68] on icon "View documentation" at bounding box center [968, 65] width 15 height 15
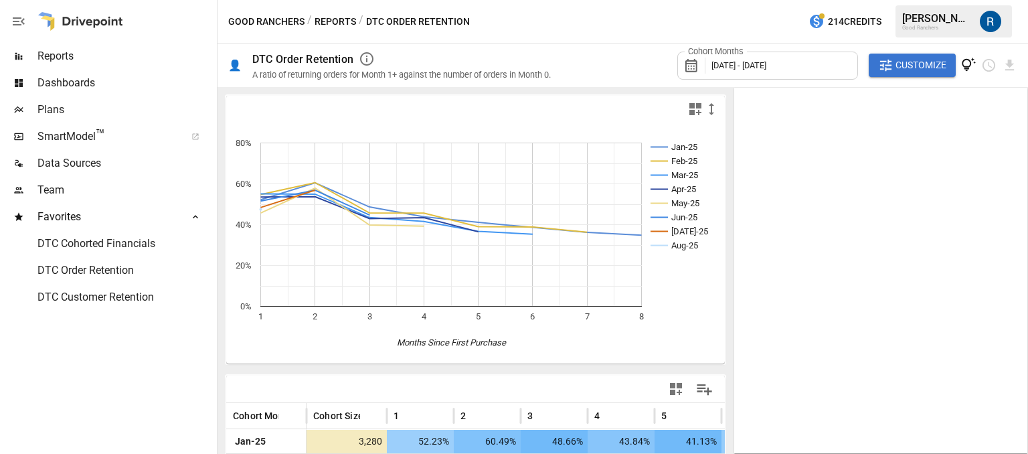
click at [973, 70] on icon "View documentation" at bounding box center [968, 65] width 15 height 15
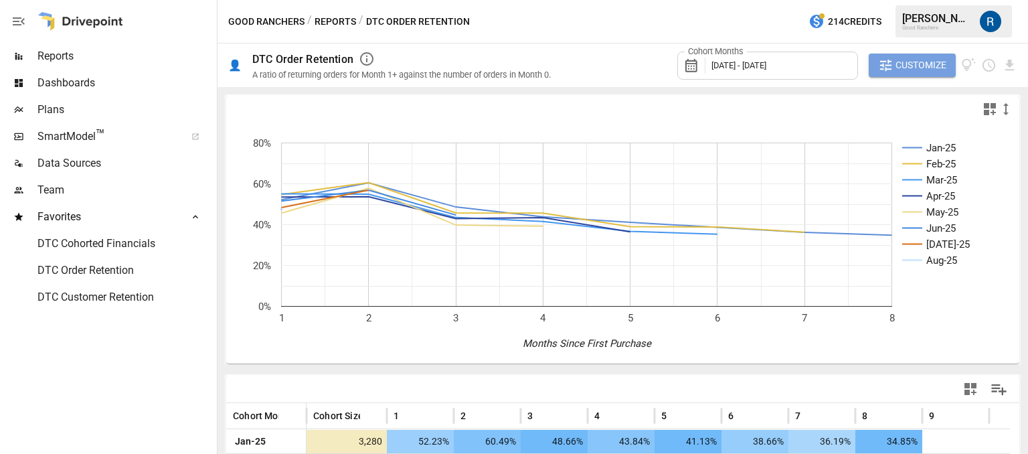
click at [927, 62] on span "Customize" at bounding box center [920, 65] width 51 height 17
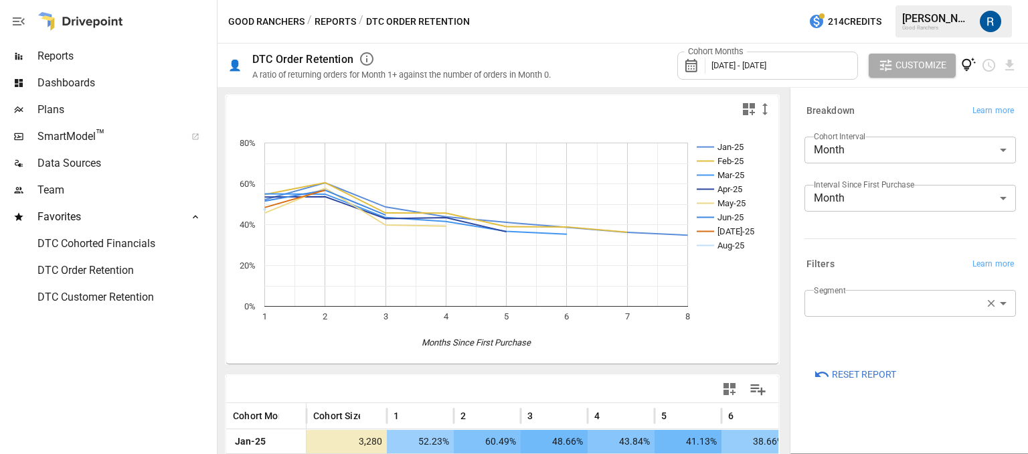
click at [966, 64] on icon "View documentation" at bounding box center [968, 65] width 15 height 15
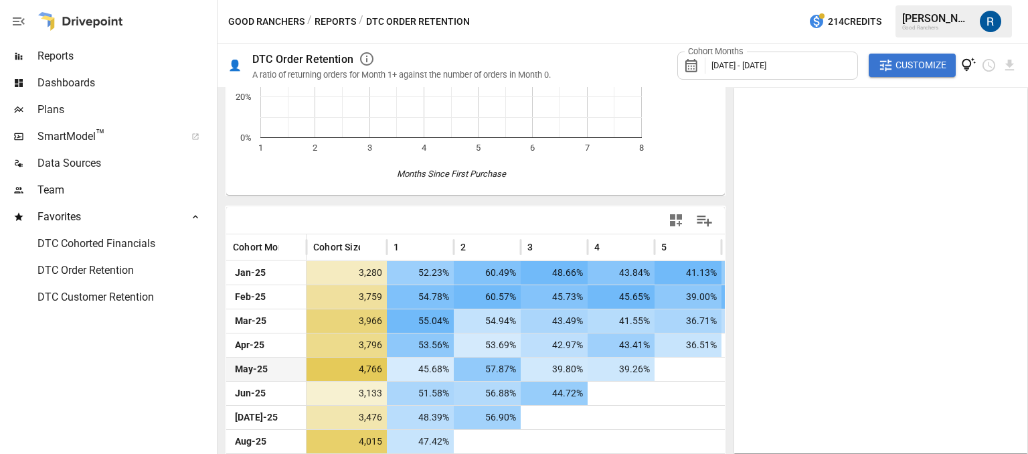
scroll to position [197, 0]
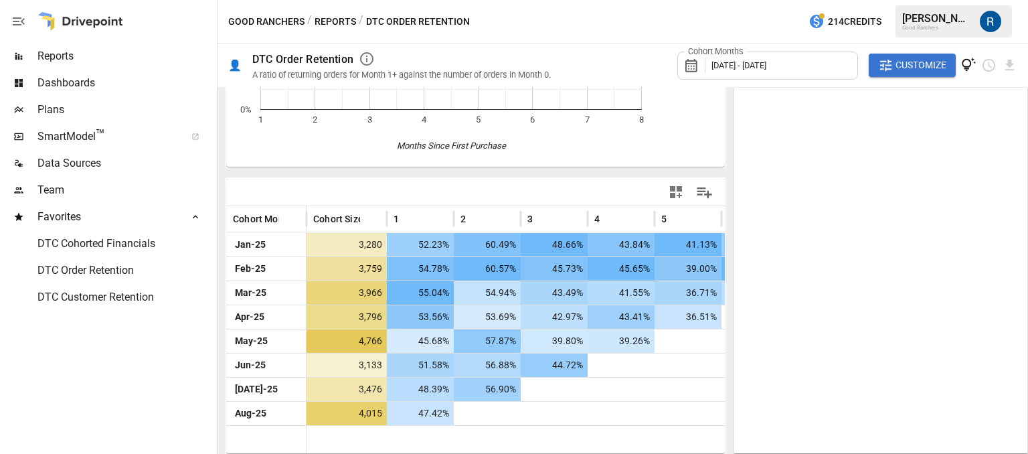
click at [92, 294] on span "DTC Customer Retention" at bounding box center [125, 297] width 177 height 16
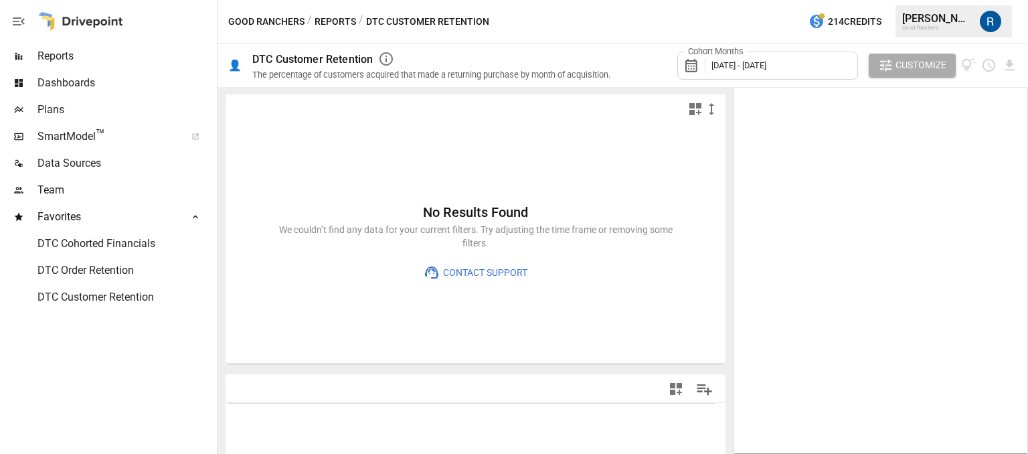
type input "**********"
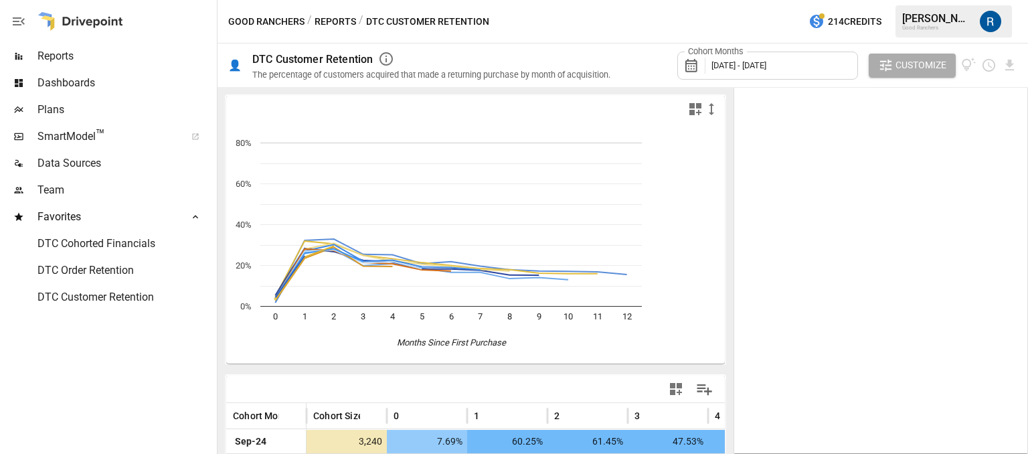
scroll to position [306, 0]
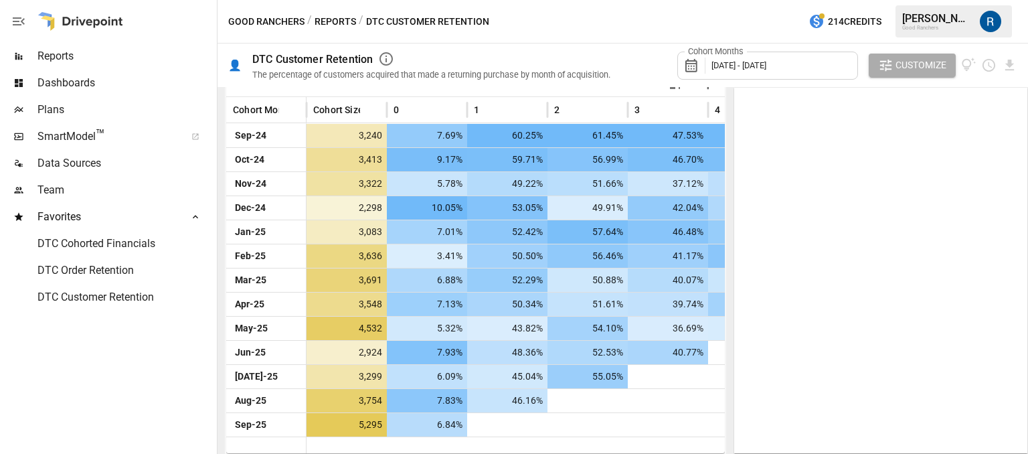
click at [878, 64] on icon "button" at bounding box center [885, 65] width 15 height 15
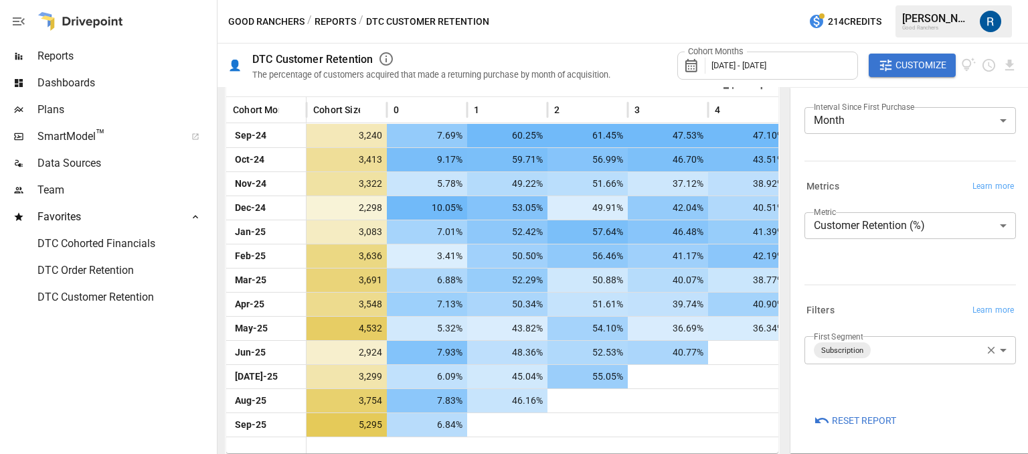
scroll to position [0, 0]
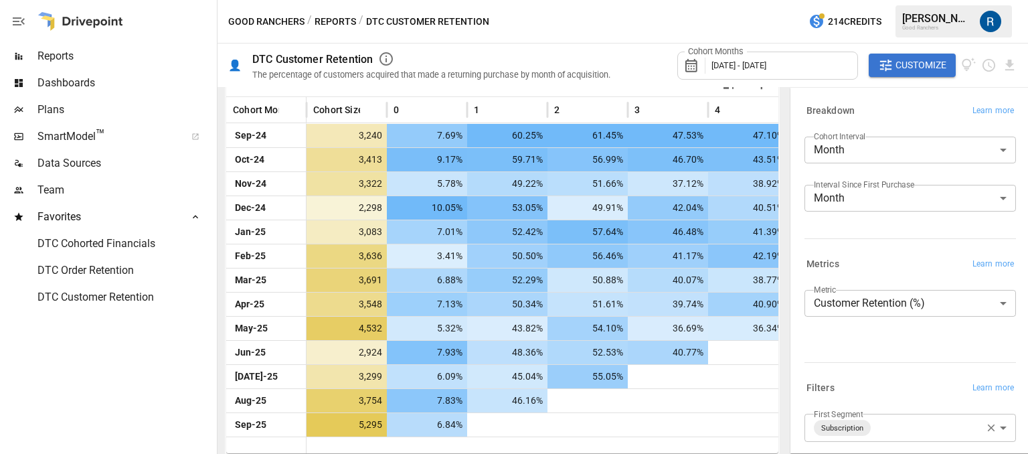
click at [858, 0] on body "Reports Dashboards Plans SmartModel ™ Data Sources Team Favorites DTC Cohorted …" at bounding box center [514, 0] width 1028 height 0
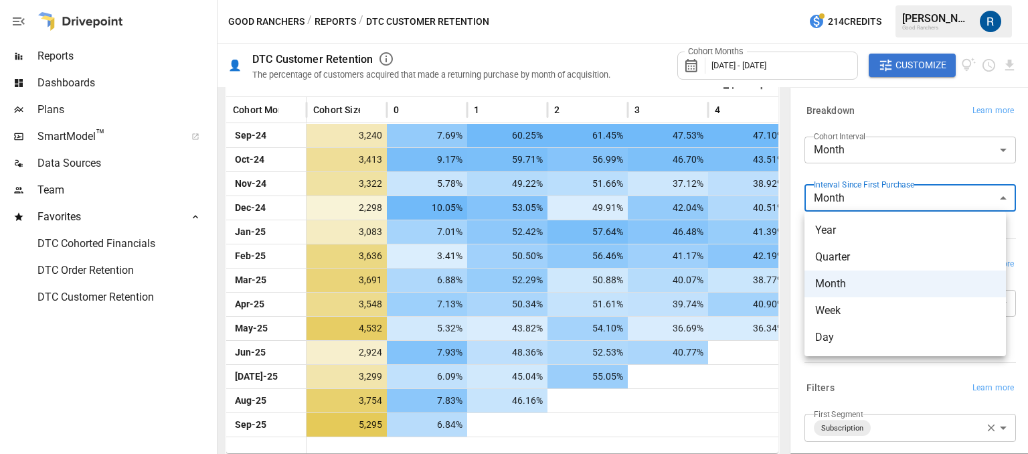
click at [859, 162] on div at bounding box center [514, 227] width 1028 height 454
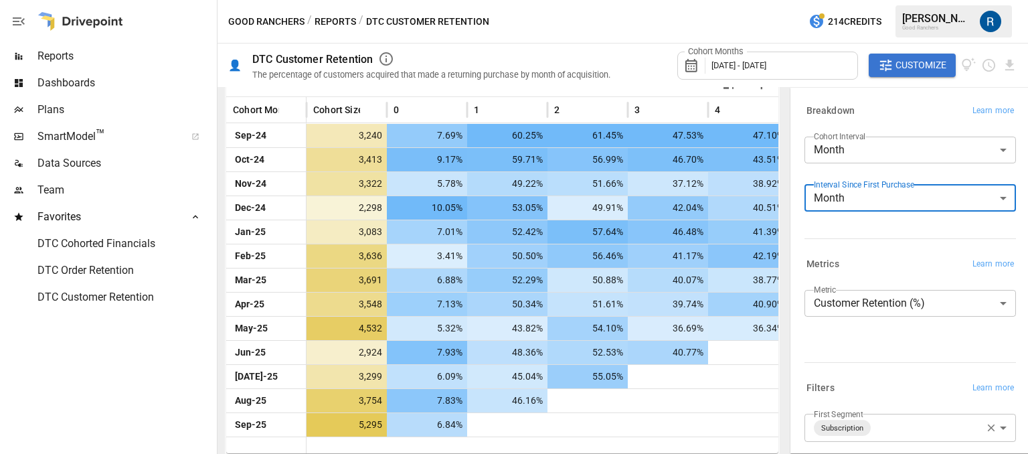
click at [843, 0] on body "Reports Dashboards Plans SmartModel ™ Data Sources Team Favorites DTC Cohorted …" at bounding box center [514, 0] width 1028 height 0
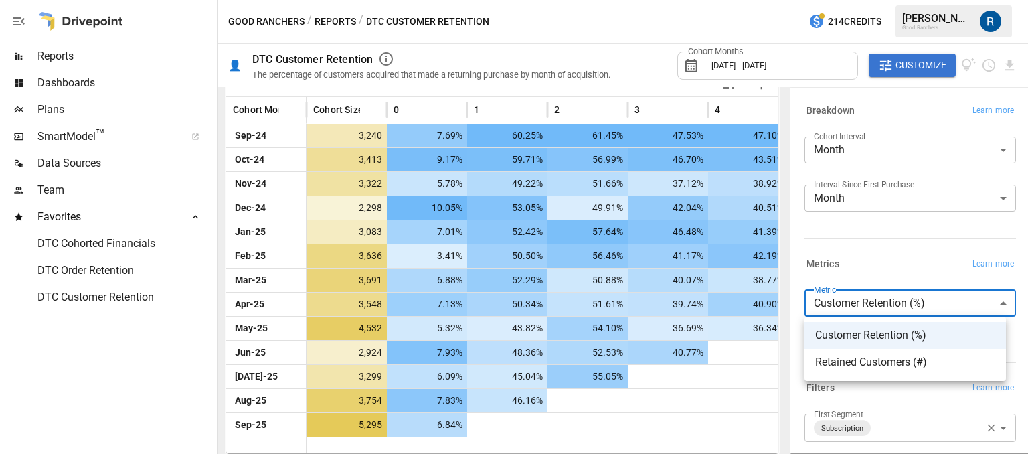
click at [833, 368] on span "Retained Customers (#)" at bounding box center [905, 362] width 180 height 16
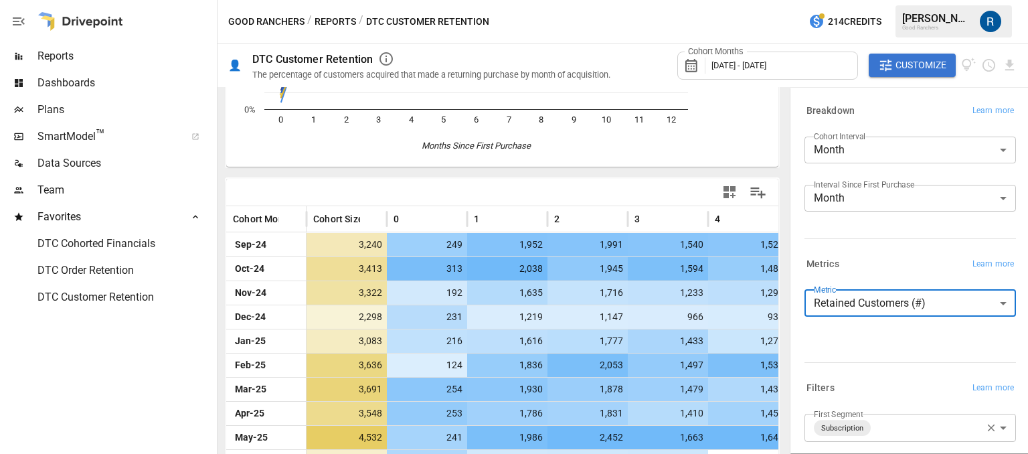
scroll to position [306, 0]
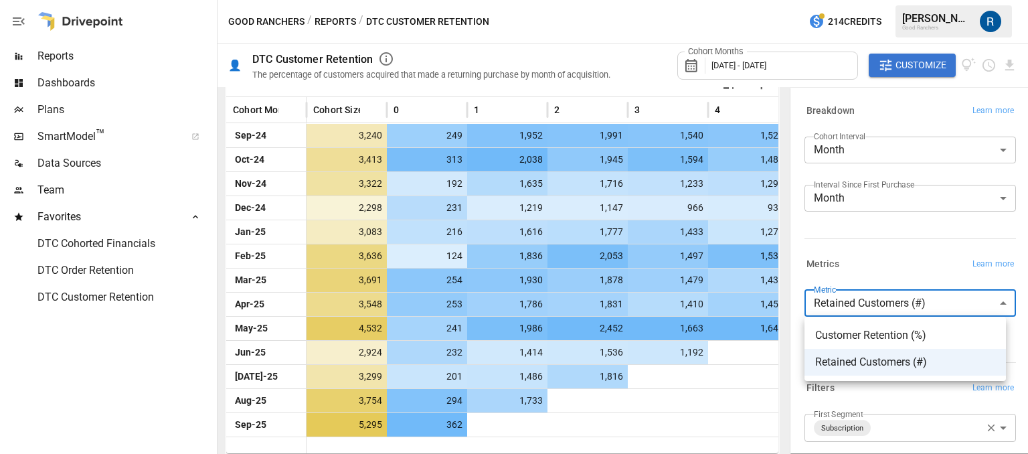
click at [856, 0] on body "Reports Dashboards Plans SmartModel ™ Data Sources Team Favorites DTC Cohorted …" at bounding box center [514, 0] width 1028 height 0
click at [852, 314] on div at bounding box center [514, 227] width 1028 height 454
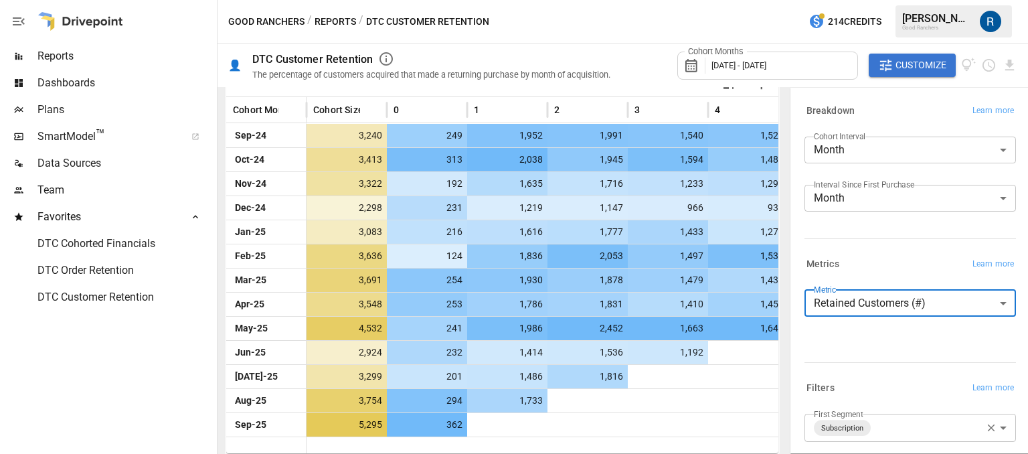
click at [844, 325] on div "**********" at bounding box center [909, 308] width 211 height 37
click at [850, 0] on body "Reports Dashboards Plans SmartModel ™ Data Sources Team Favorites DTC Cohorted …" at bounding box center [514, 0] width 1028 height 0
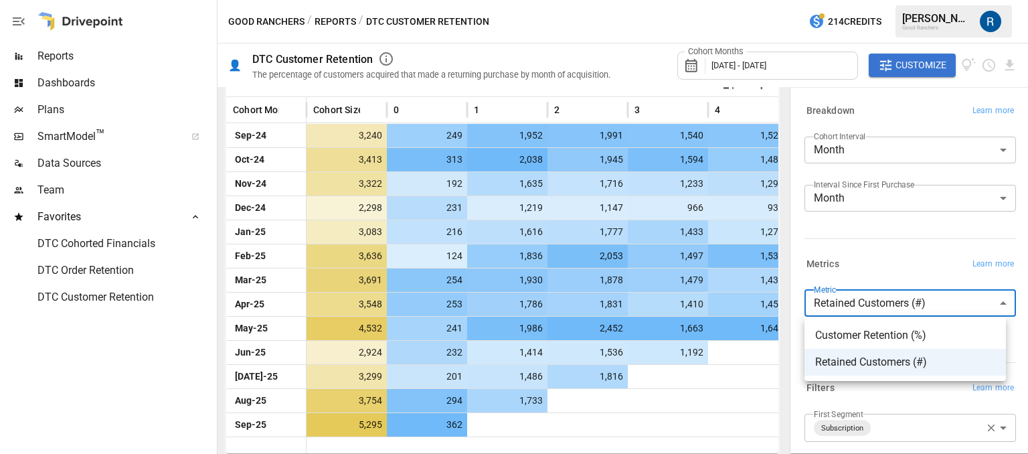
click at [840, 339] on span "Customer Retention (%)" at bounding box center [905, 335] width 180 height 16
type input "**********"
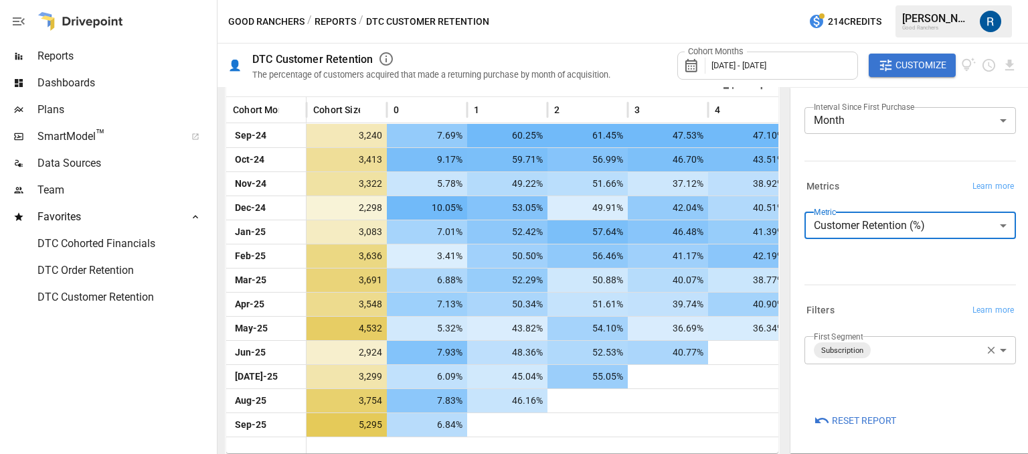
scroll to position [78, 0]
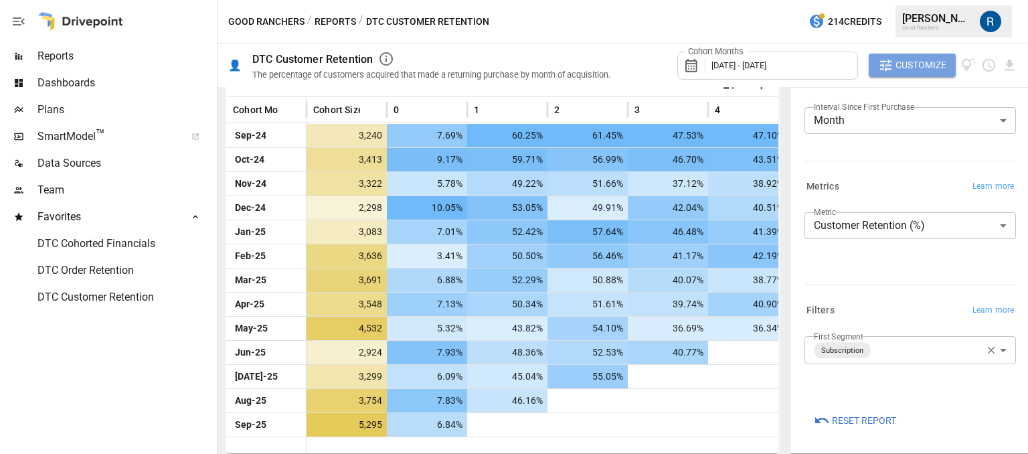
click at [917, 61] on span "Customize" at bounding box center [920, 65] width 51 height 17
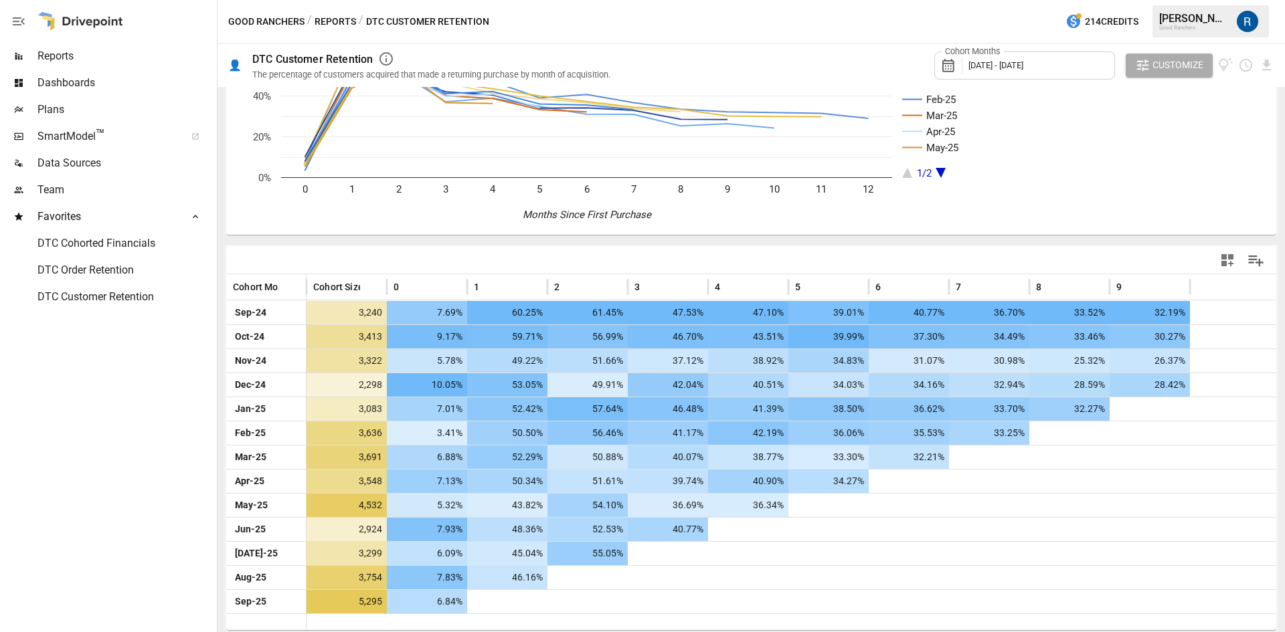
scroll to position [0, 0]
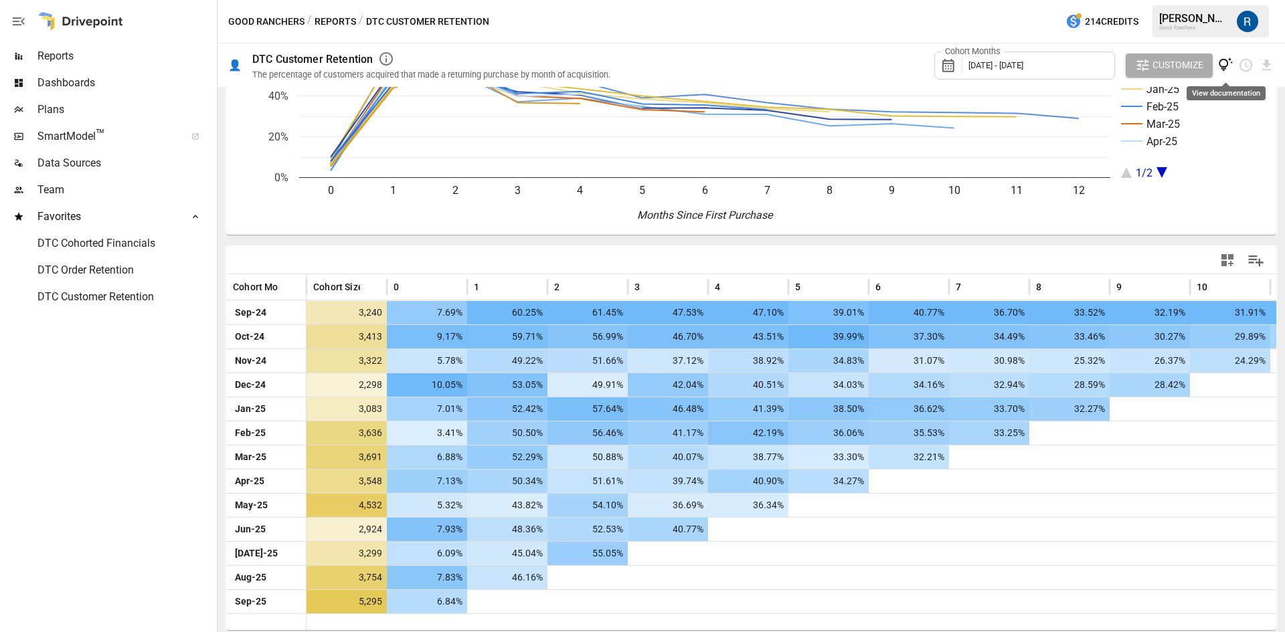
click at [1027, 65] on icon "View documentation" at bounding box center [1225, 65] width 15 height 15
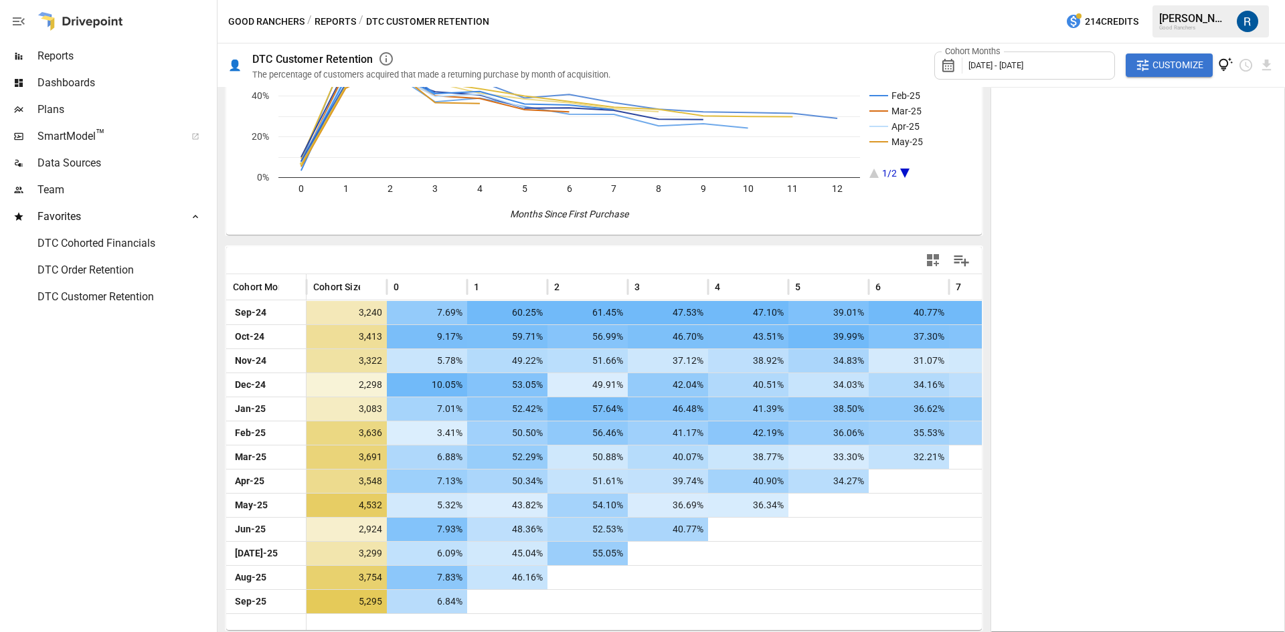
click at [102, 238] on span "DTC Cohorted Financials" at bounding box center [125, 244] width 177 height 16
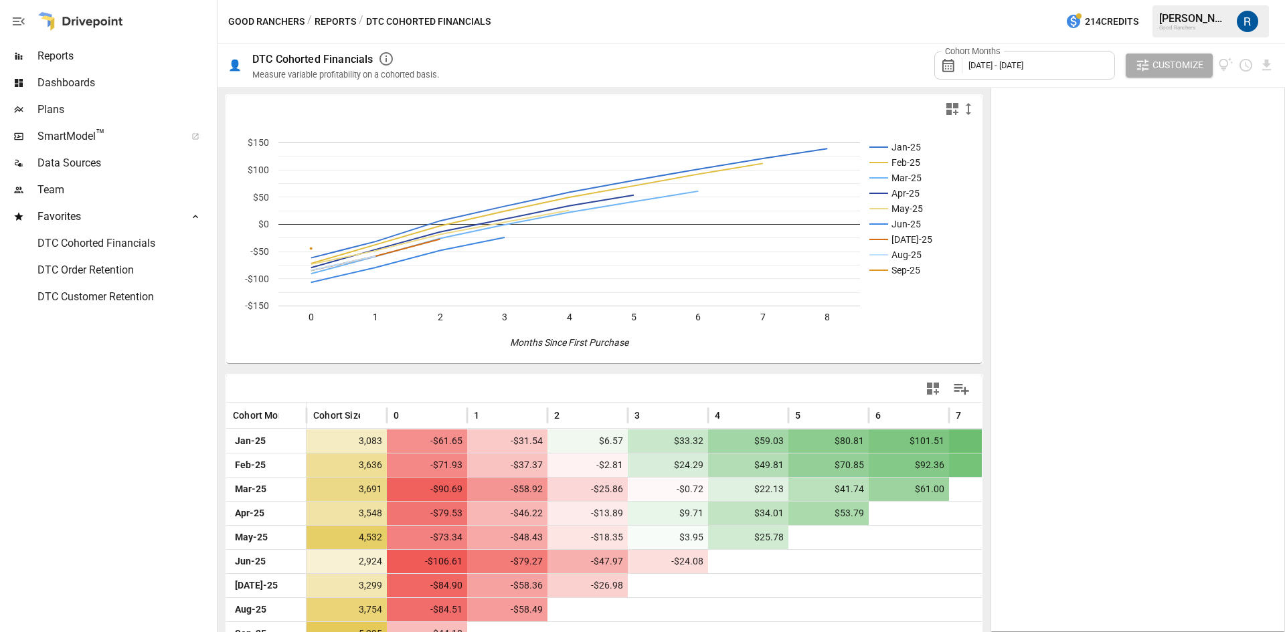
click at [138, 257] on div "DTC Order Retention" at bounding box center [107, 270] width 214 height 27
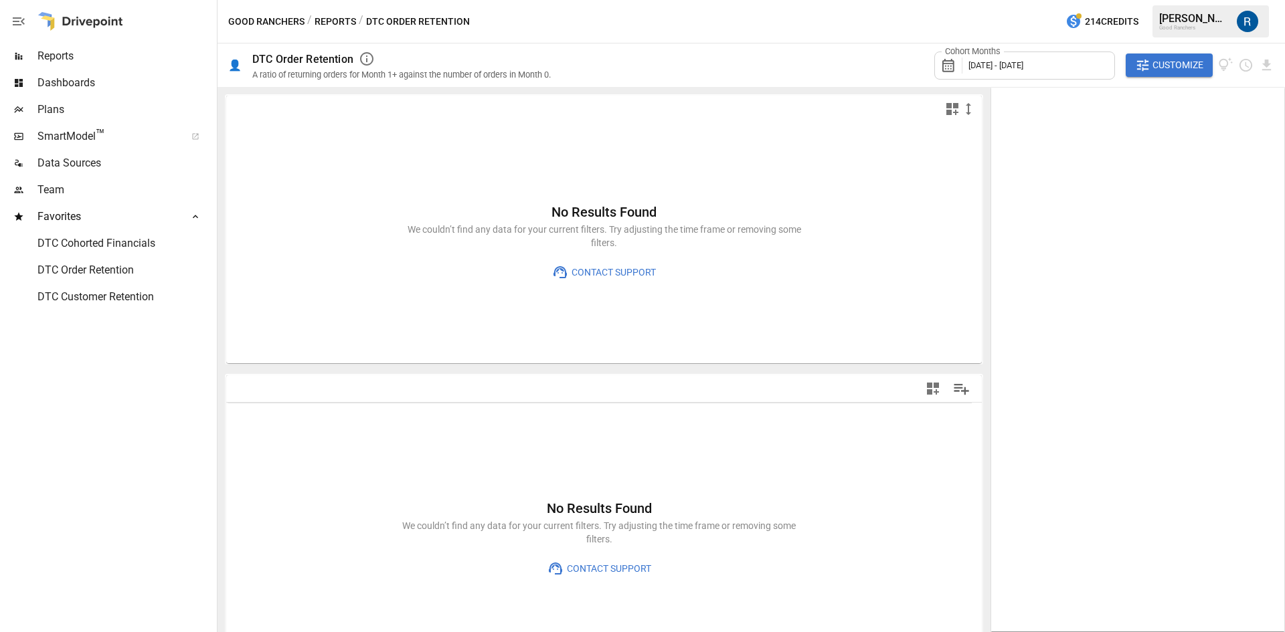
click at [129, 297] on span "DTC Customer Retention" at bounding box center [125, 297] width 177 height 16
type input "**********"
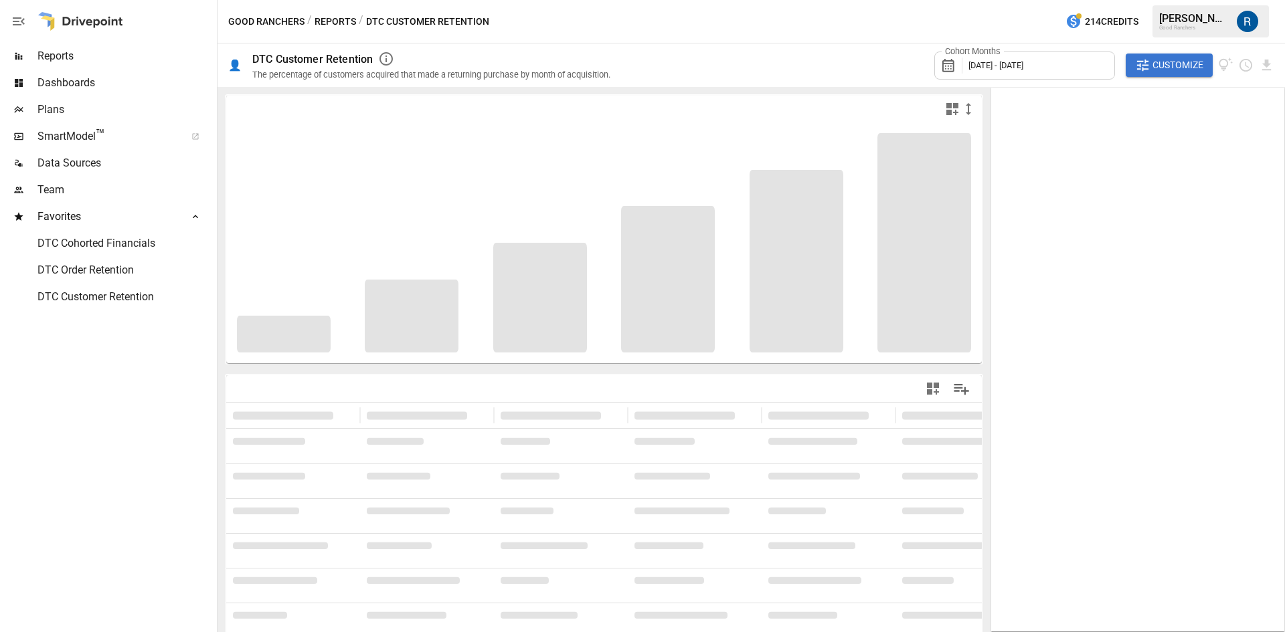
click at [92, 28] on div at bounding box center [80, 21] width 86 height 43
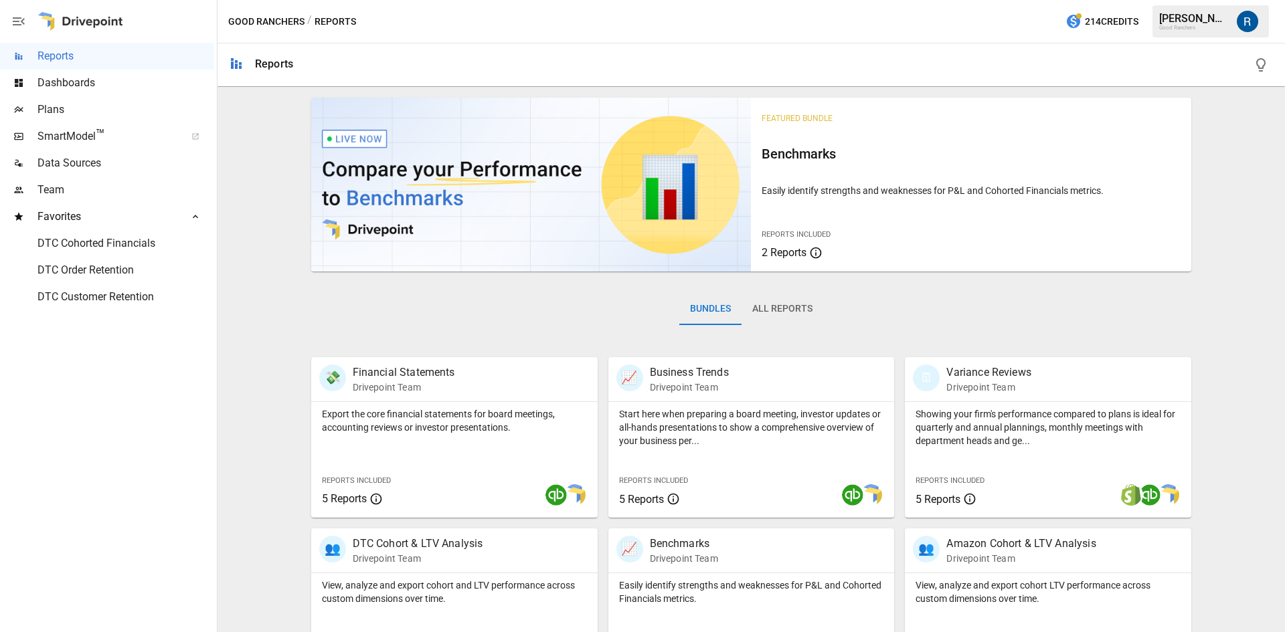
click at [790, 301] on button "All Reports" at bounding box center [782, 309] width 82 height 32
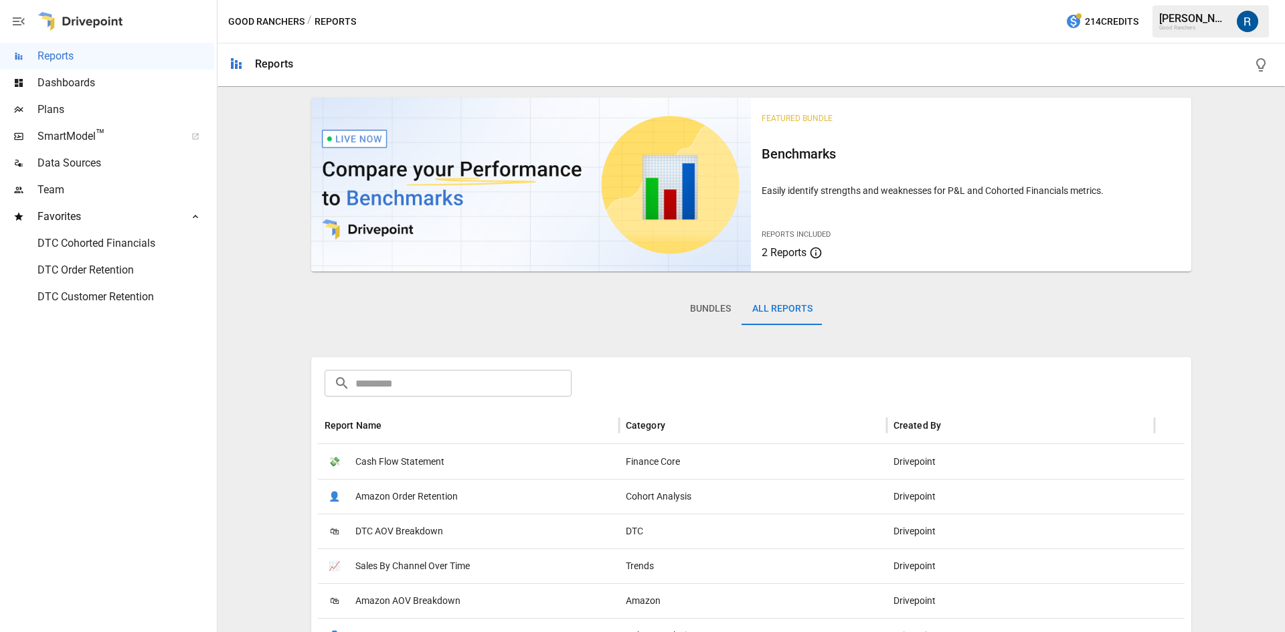
click at [484, 383] on input "text" at bounding box center [463, 383] width 217 height 27
type input "*"
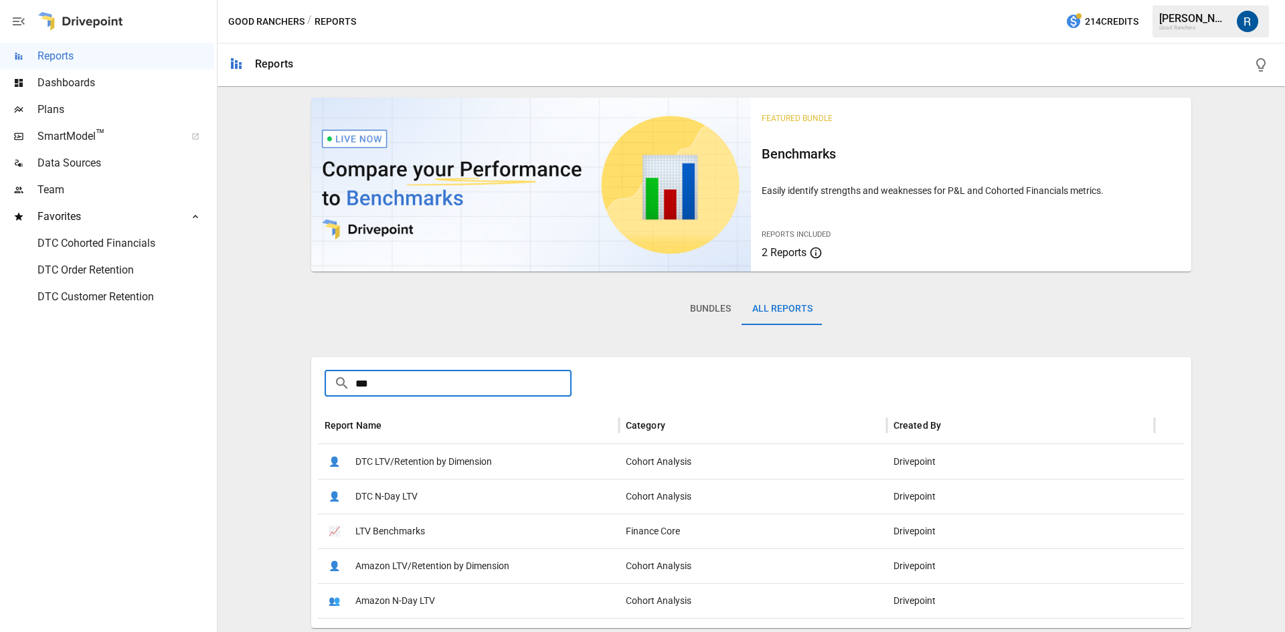
type input "***"
click at [505, 460] on div "👤 DTC LTV/Retention by Dimension" at bounding box center [468, 461] width 301 height 35
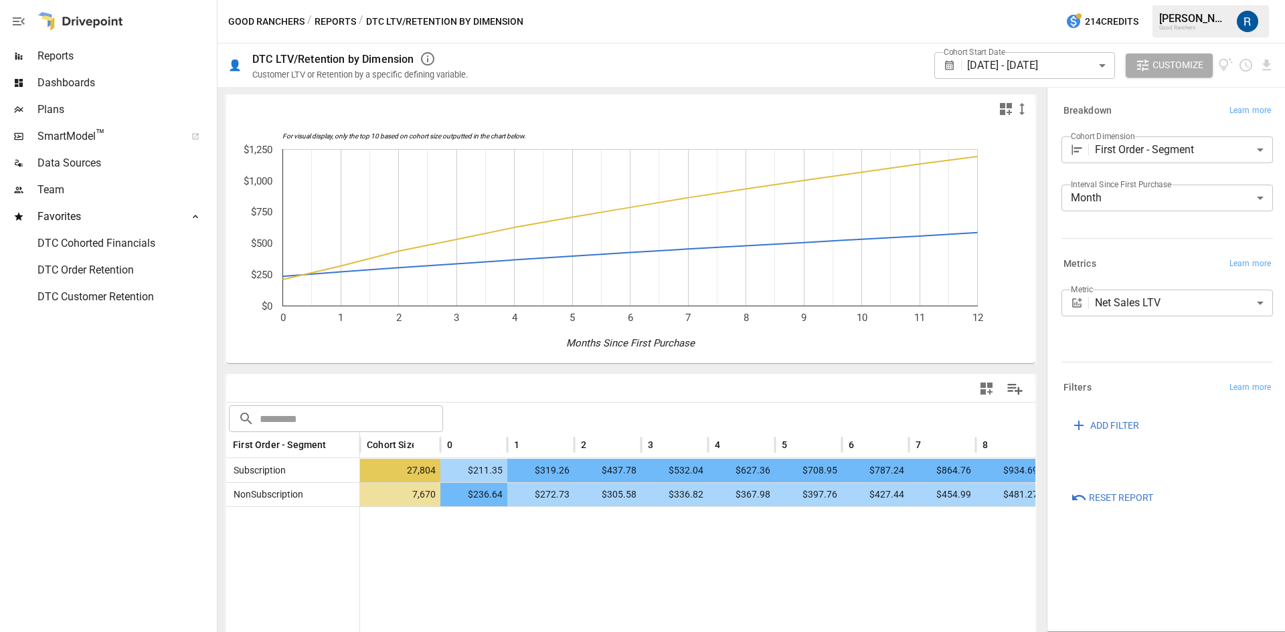
click at [114, 246] on span "DTC Cohorted Financials" at bounding box center [125, 244] width 177 height 16
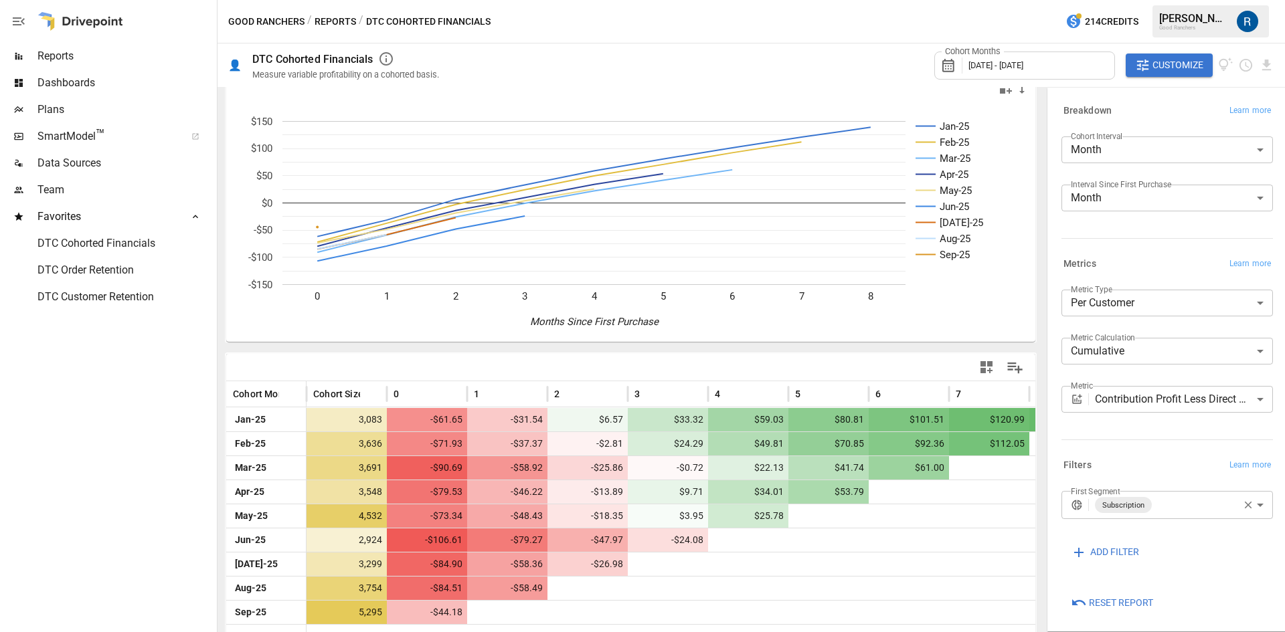
scroll to position [32, 0]
